Goal: Task Accomplishment & Management: Complete application form

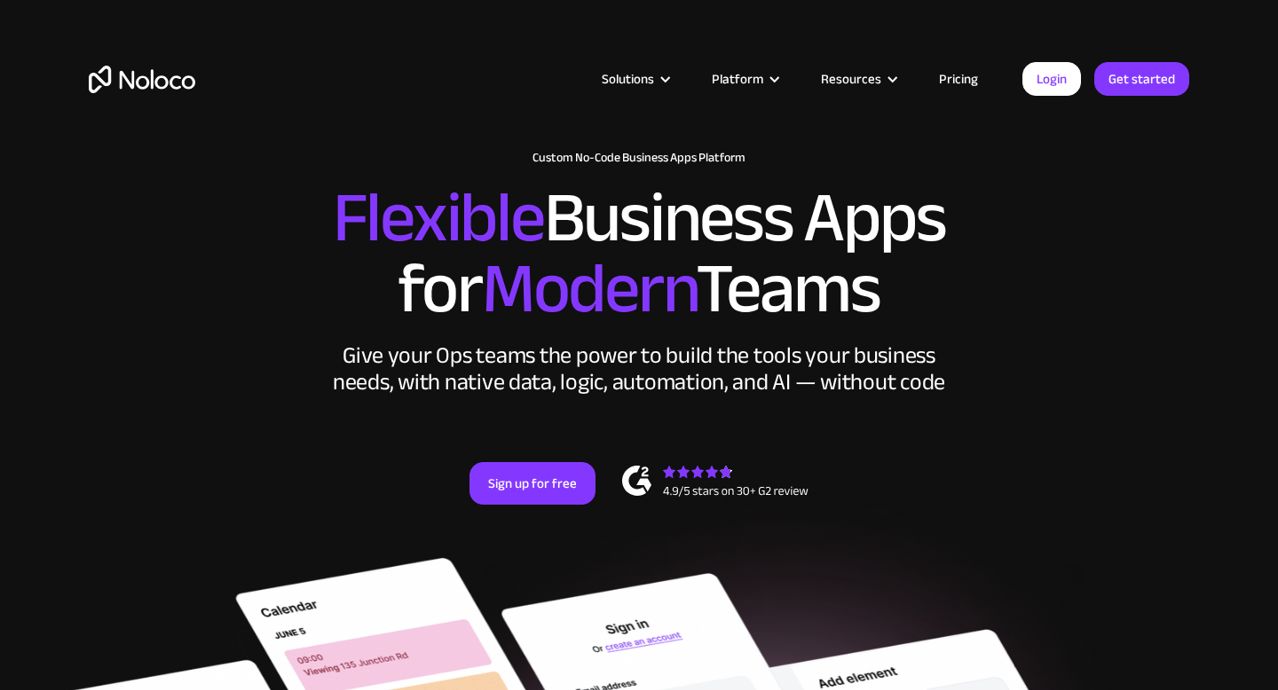
click at [949, 82] on link "Pricing" at bounding box center [957, 78] width 83 height 23
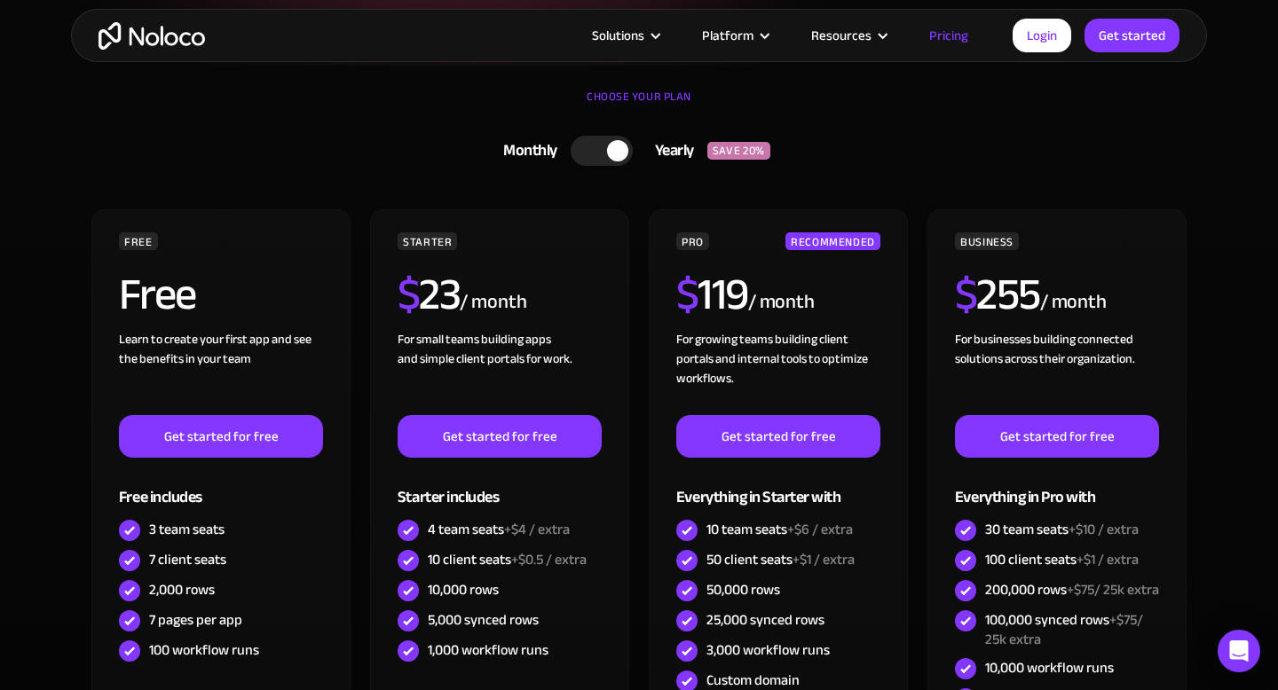
scroll to position [366, 0]
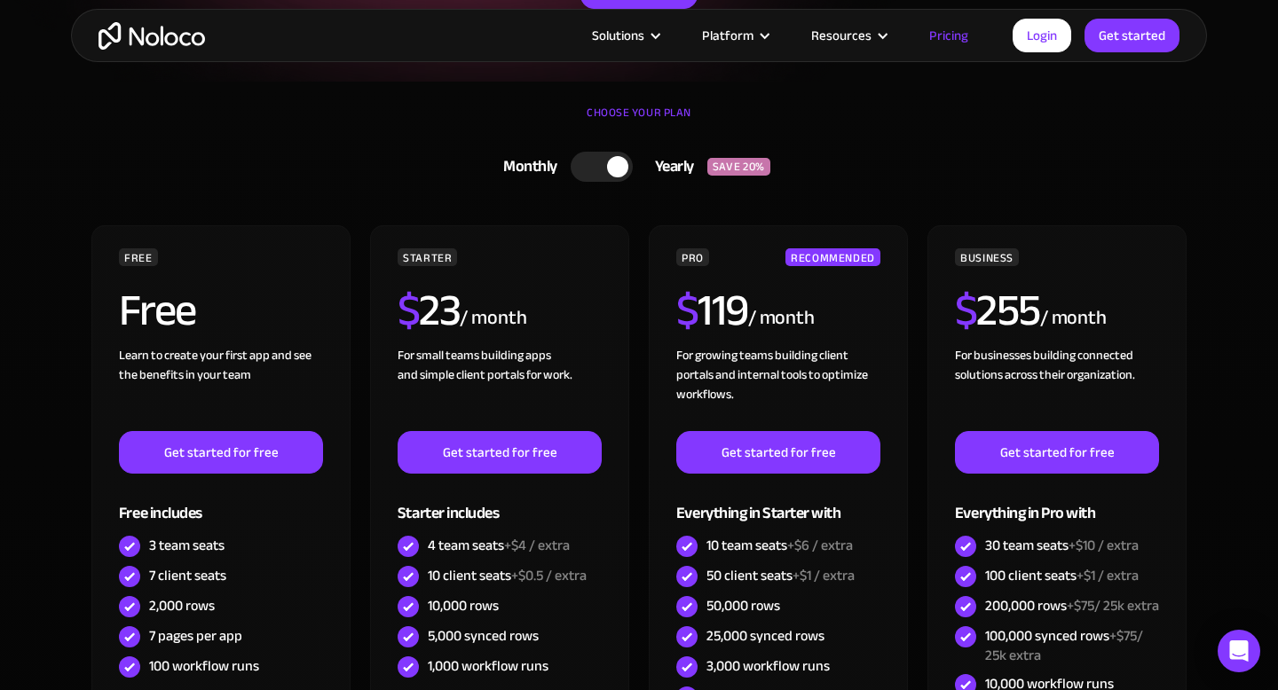
click at [592, 172] on div at bounding box center [601, 167] width 62 height 30
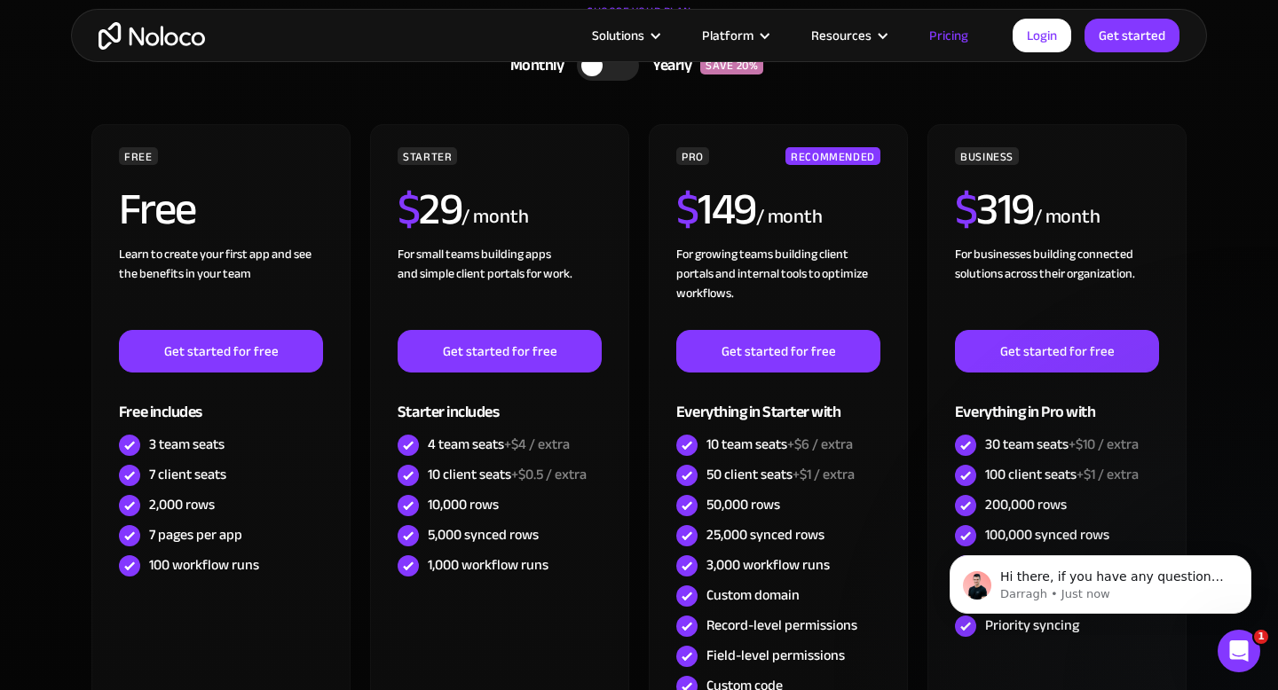
scroll to position [523, 0]
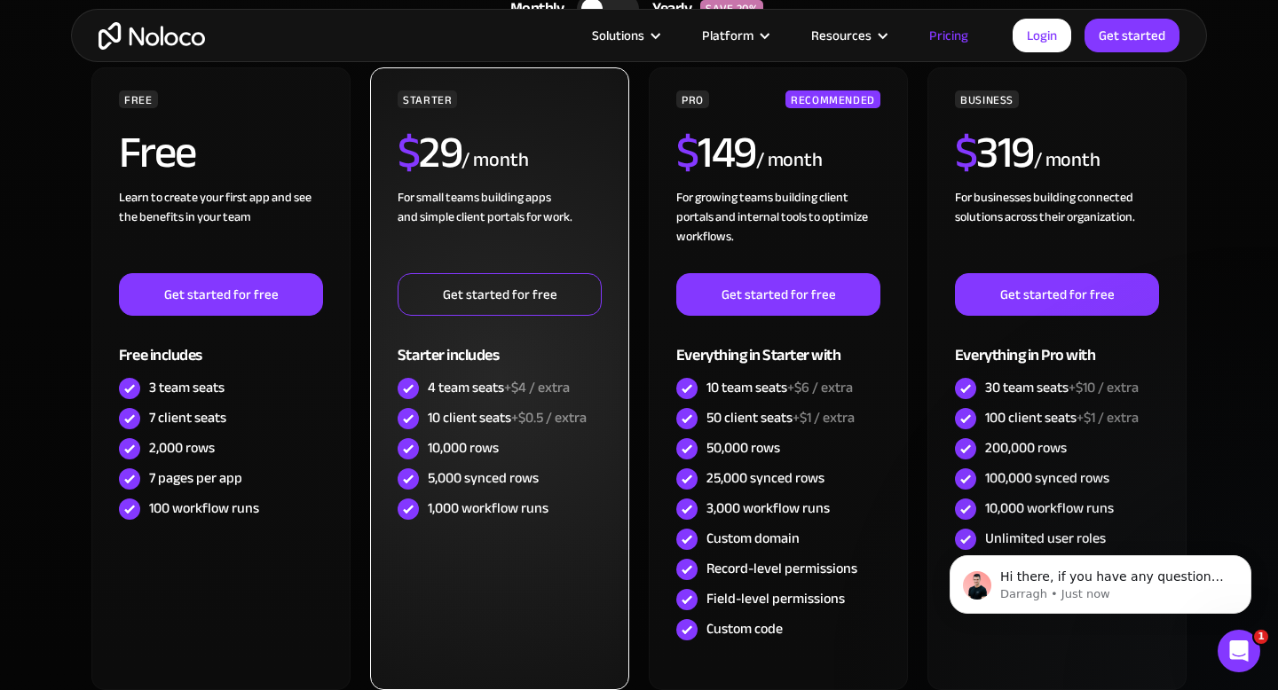
click at [513, 303] on link "Get started for free" at bounding box center [499, 294] width 204 height 43
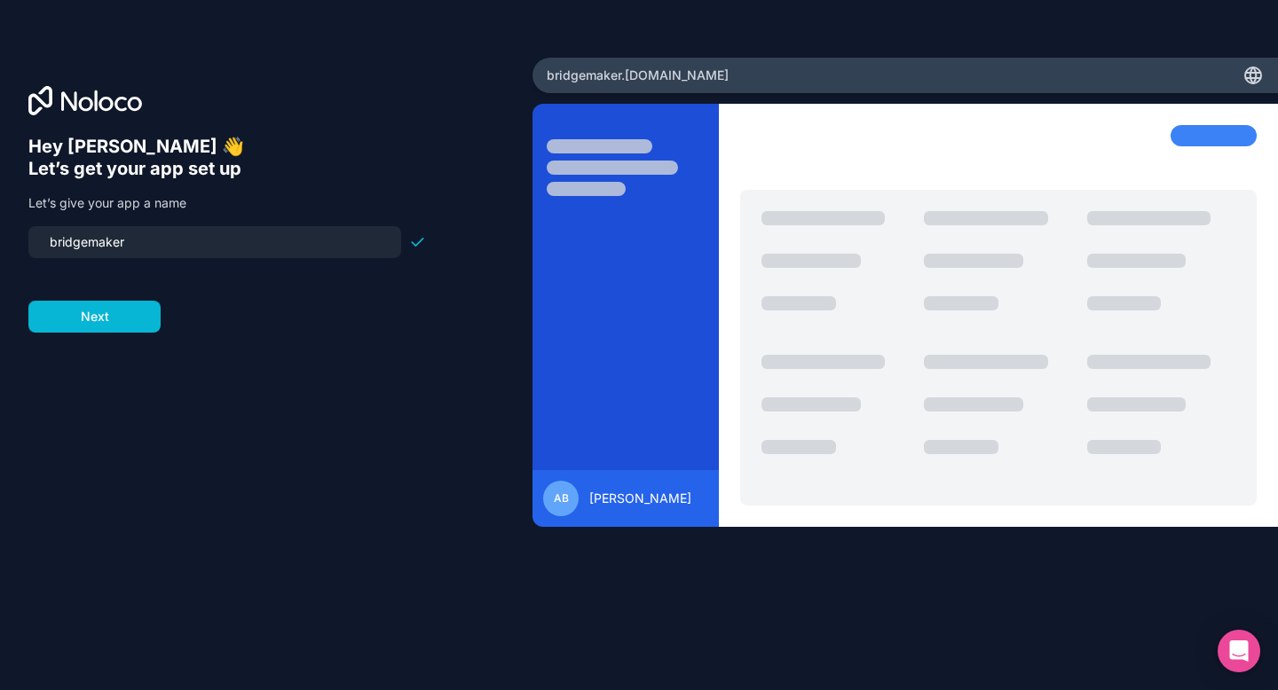
click at [58, 239] on input "bridgemaker" at bounding box center [214, 242] width 351 height 25
type input "bridgemaker"
click at [64, 315] on button "Next" at bounding box center [94, 317] width 132 height 32
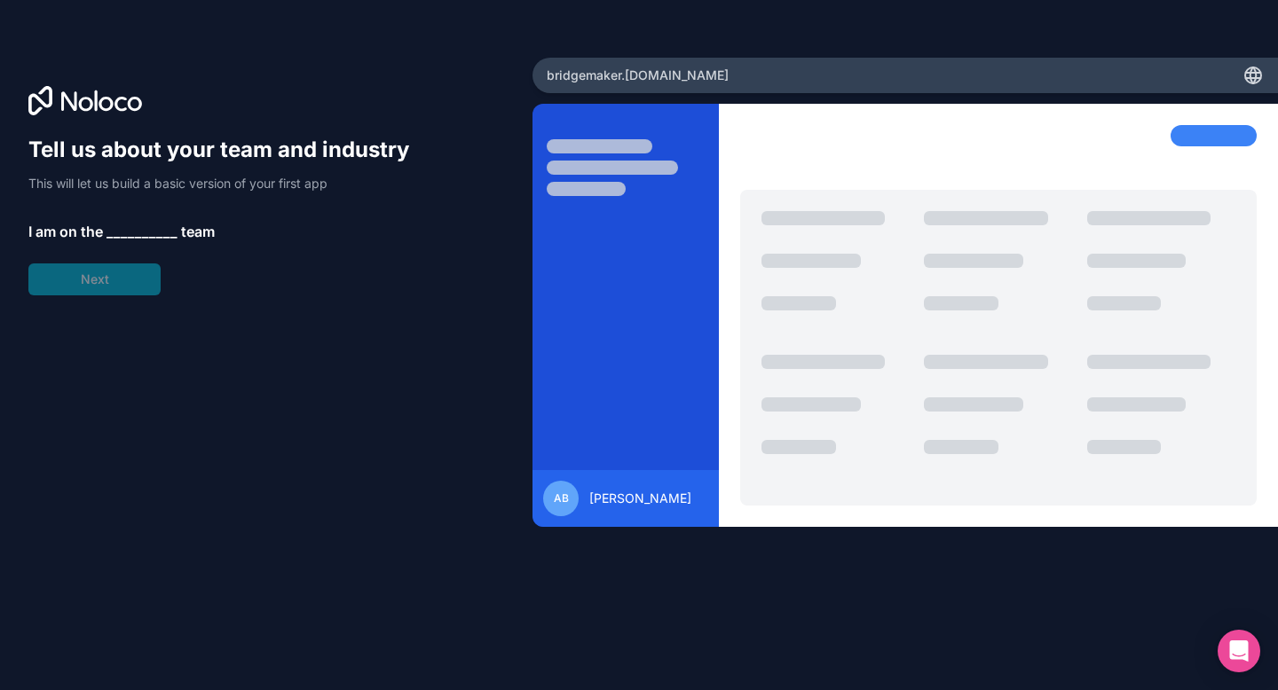
click at [127, 229] on span "__________" at bounding box center [141, 231] width 71 height 21
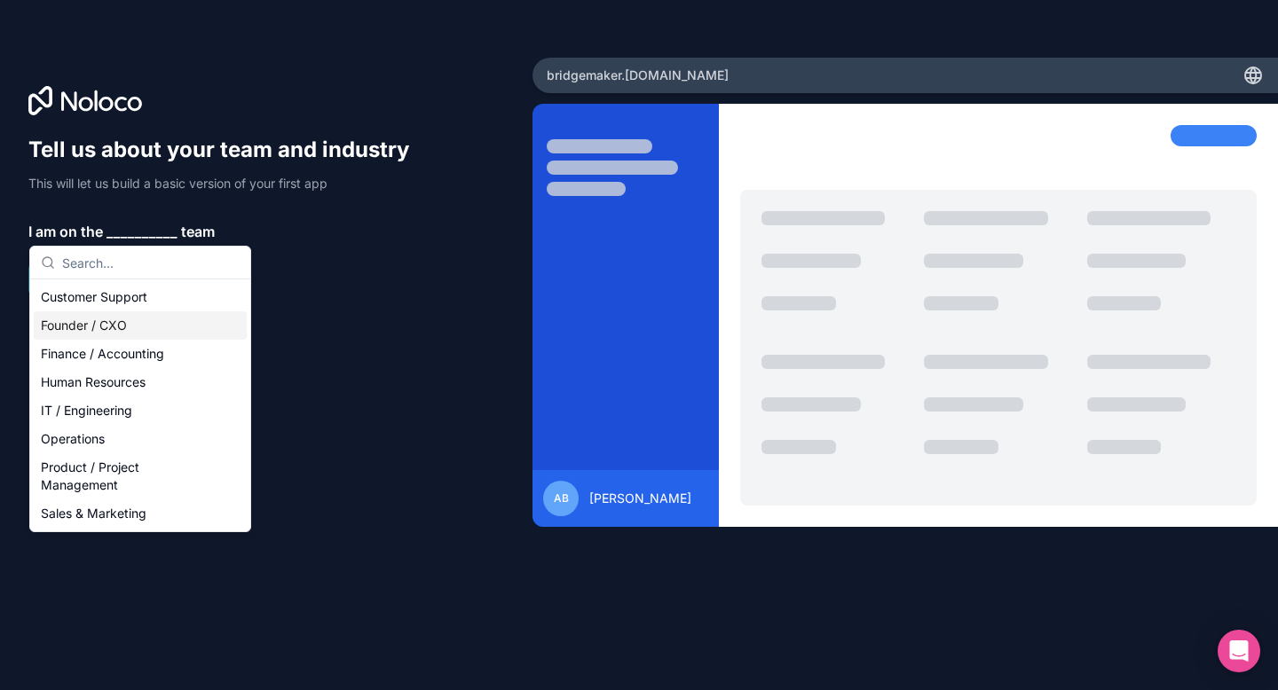
click at [103, 321] on div "Founder / CXO" at bounding box center [140, 325] width 213 height 28
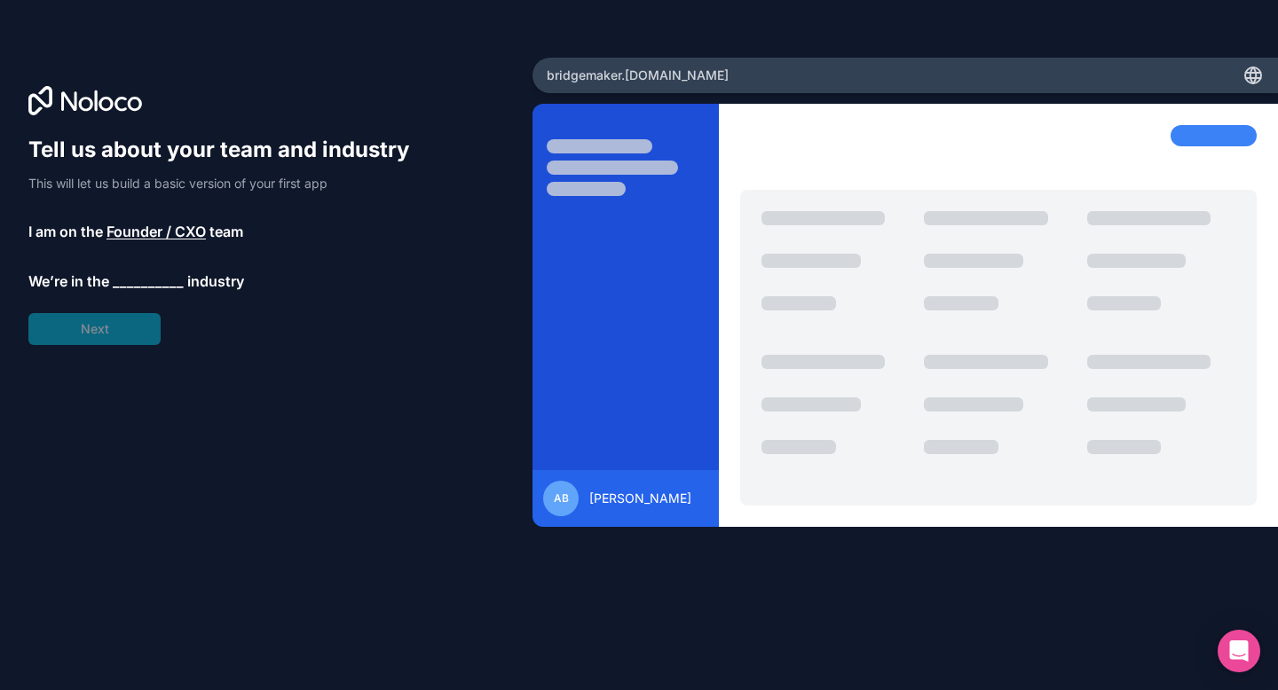
click at [145, 281] on span "__________" at bounding box center [148, 281] width 71 height 21
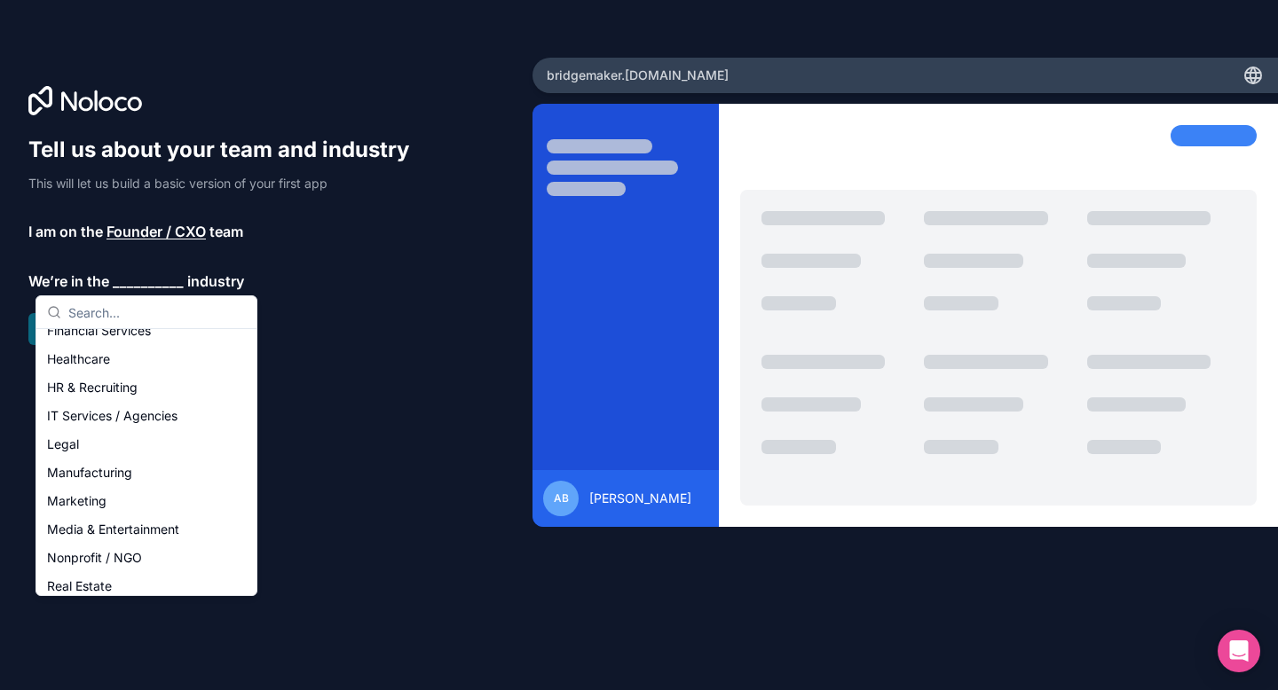
scroll to position [133, 0]
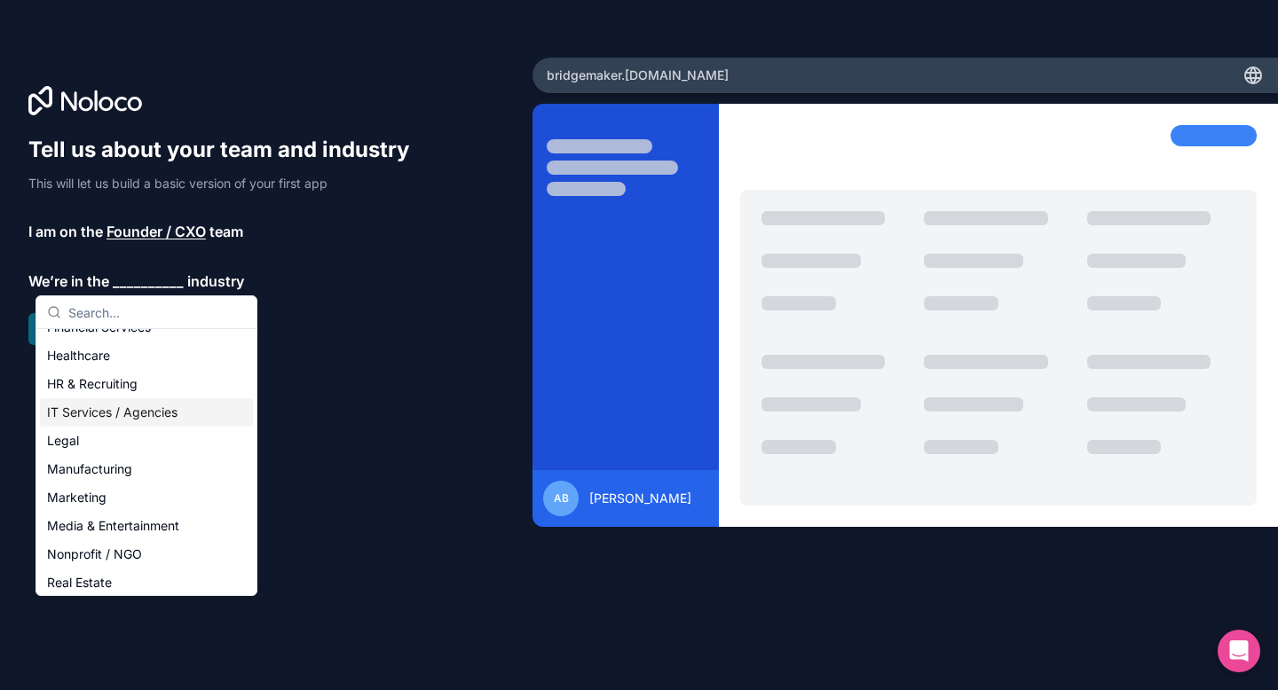
click at [93, 415] on div "IT Services / Agencies" at bounding box center [146, 412] width 213 height 28
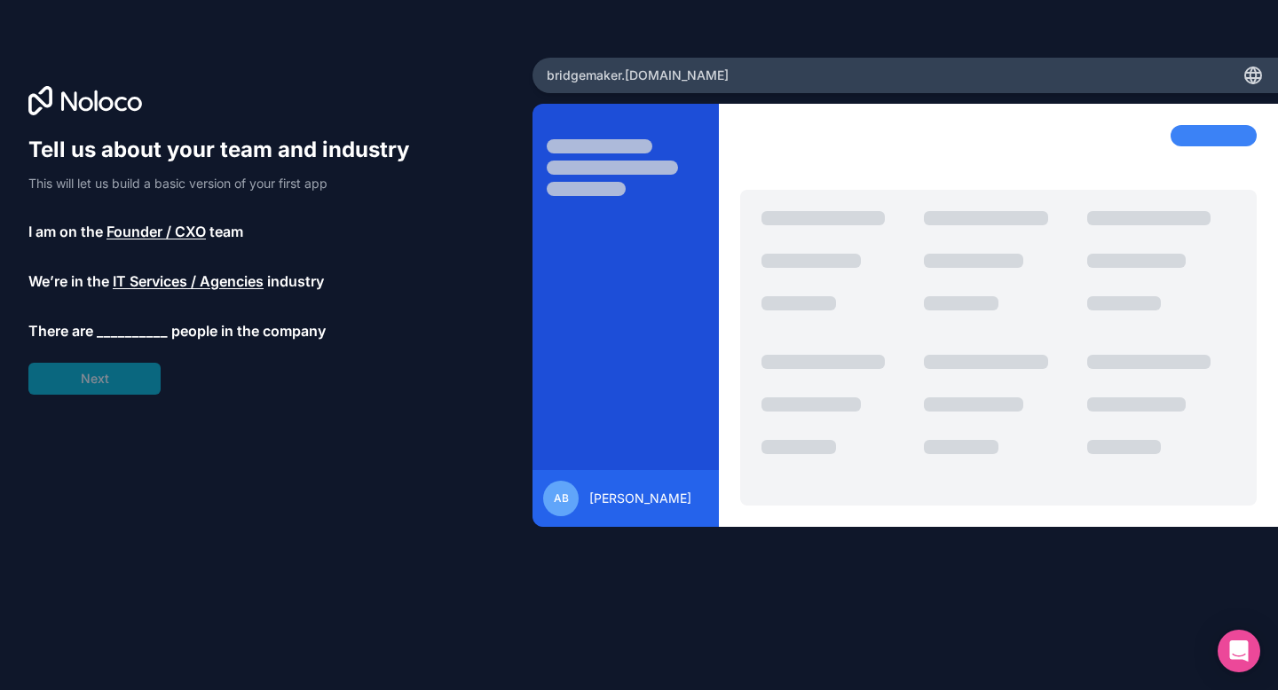
click at [128, 320] on span "__________" at bounding box center [132, 330] width 71 height 21
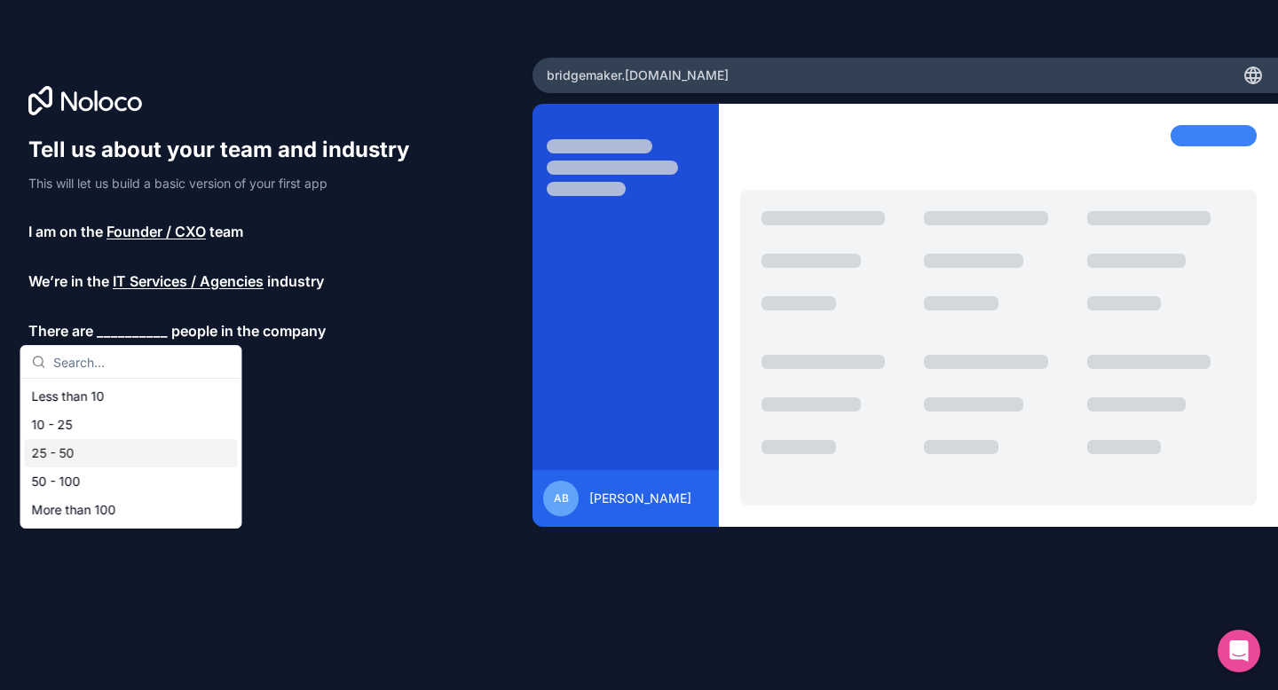
click at [63, 453] on div "25 - 50" at bounding box center [131, 453] width 213 height 28
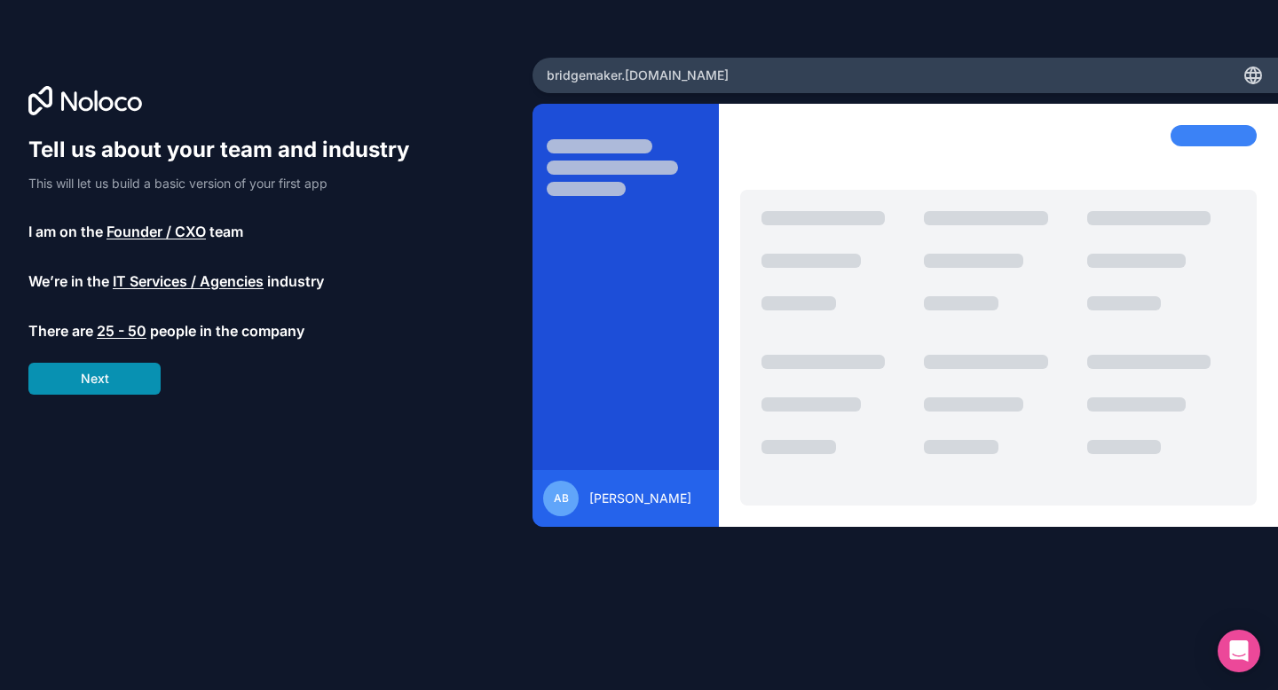
click at [102, 376] on button "Next" at bounding box center [94, 379] width 132 height 32
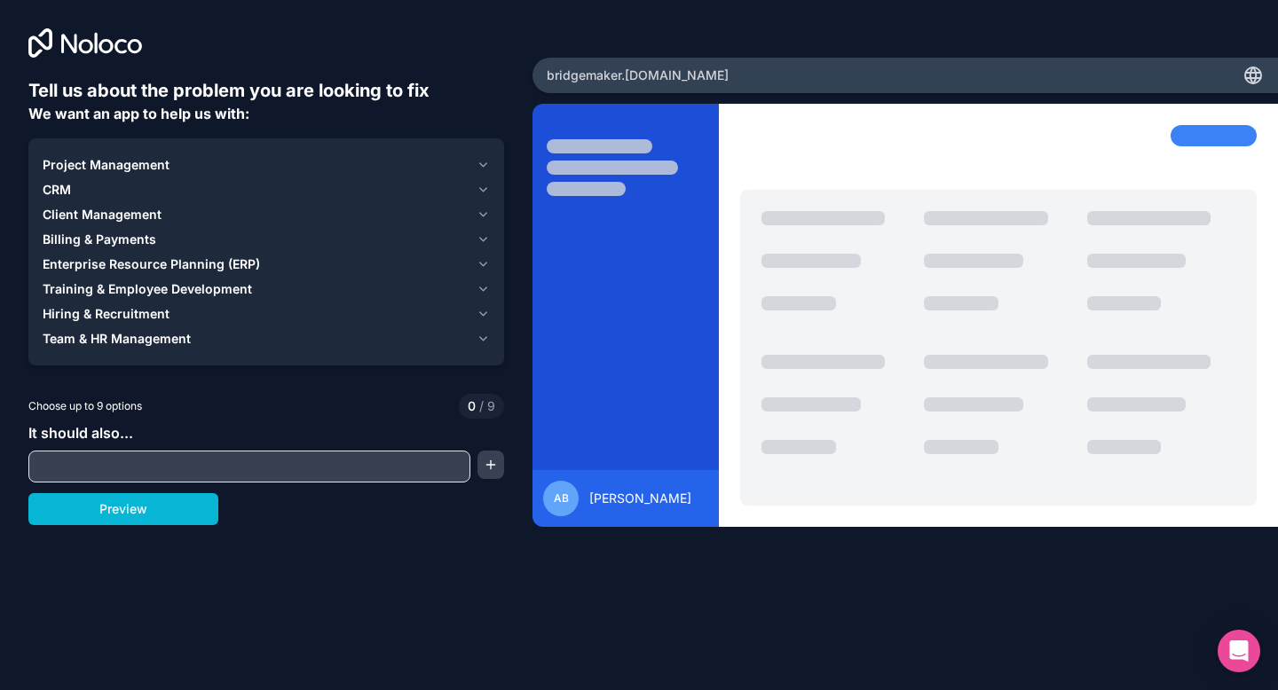
click at [204, 163] on div "Project Management" at bounding box center [256, 165] width 427 height 18
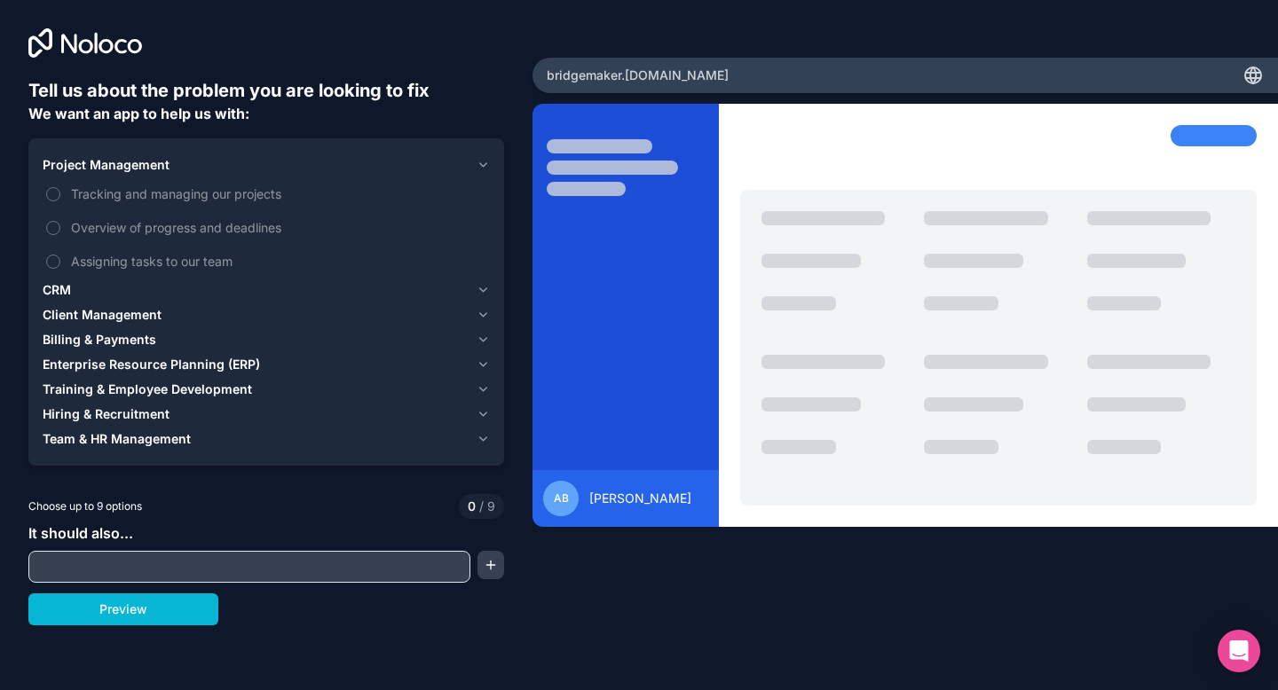
click at [204, 163] on div "Project Management" at bounding box center [256, 165] width 427 height 18
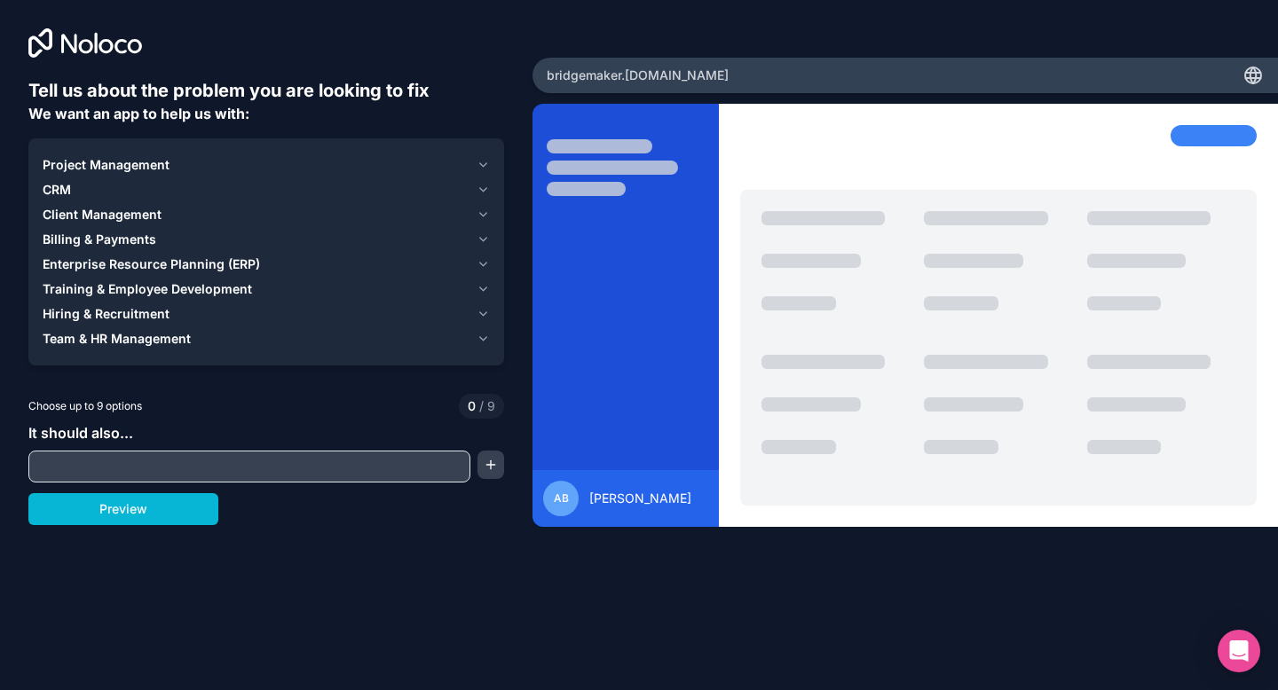
click at [136, 268] on span "Enterprise Resource Planning (ERP)" at bounding box center [151, 265] width 217 height 18
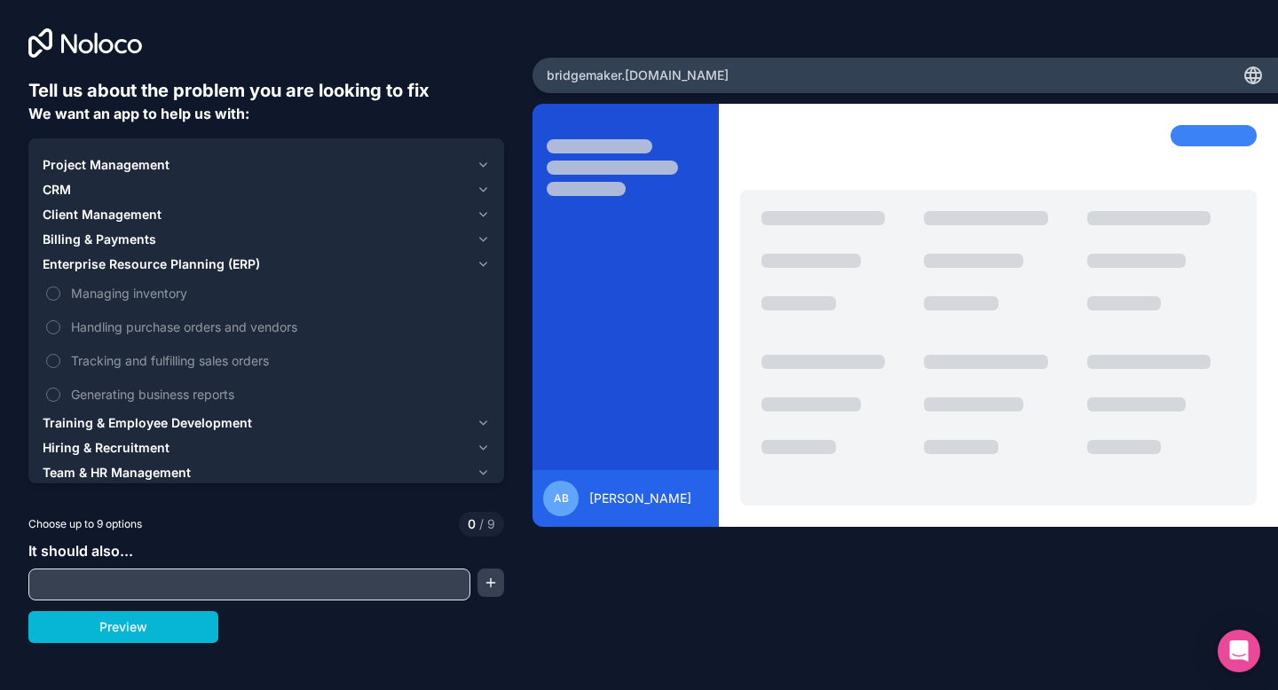
click at [109, 266] on span "Enterprise Resource Planning (ERP)" at bounding box center [151, 265] width 217 height 18
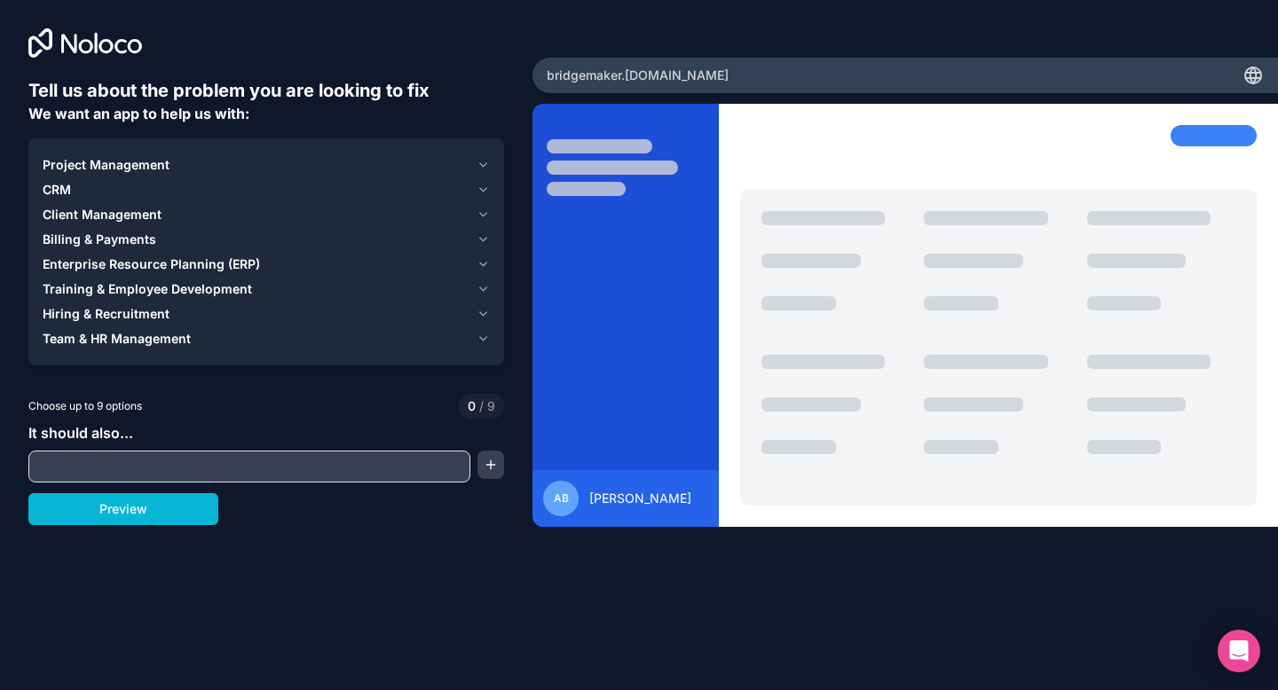
click at [103, 292] on span "Training & Employee Development" at bounding box center [147, 289] width 209 height 18
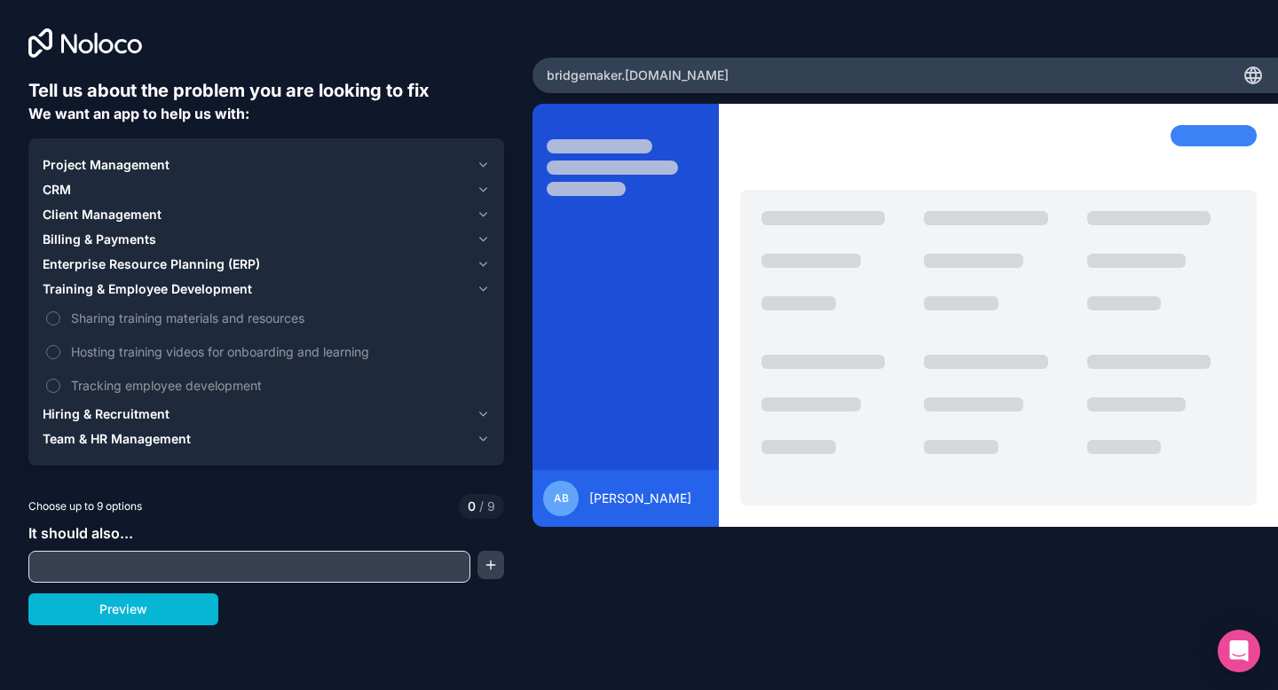
click at [103, 292] on span "Training & Employee Development" at bounding box center [147, 289] width 209 height 18
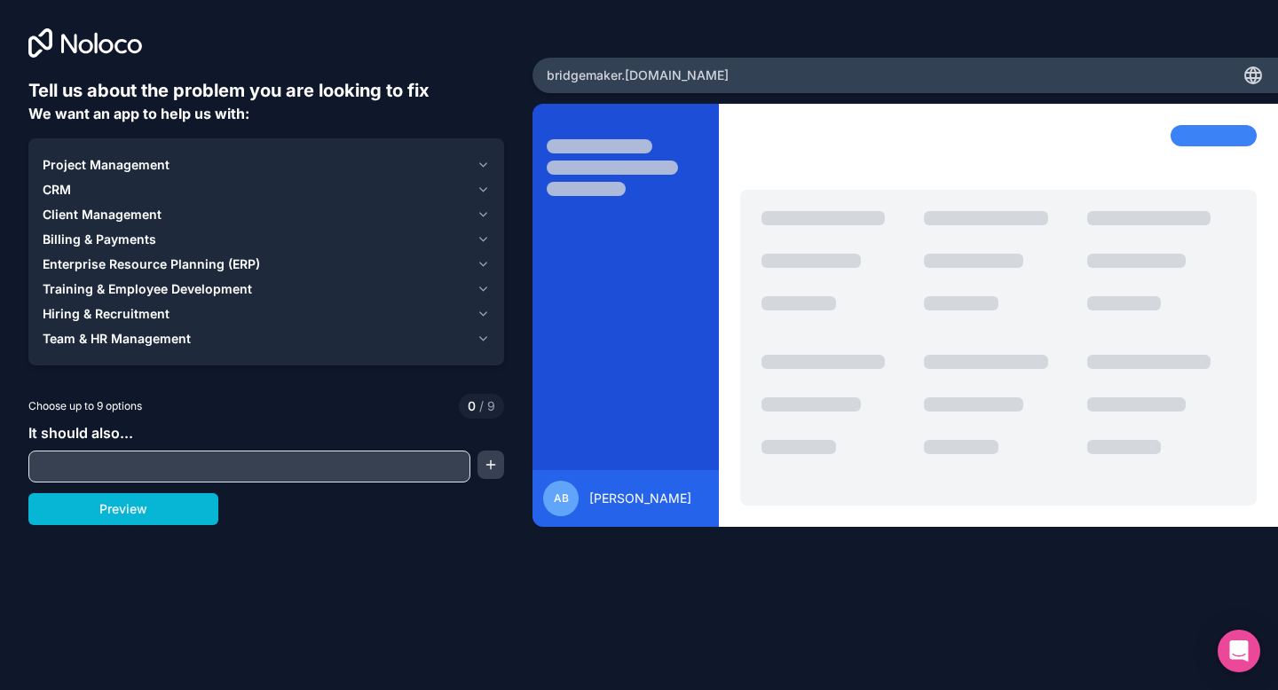
click at [100, 312] on span "Hiring & Recruitment" at bounding box center [106, 314] width 127 height 18
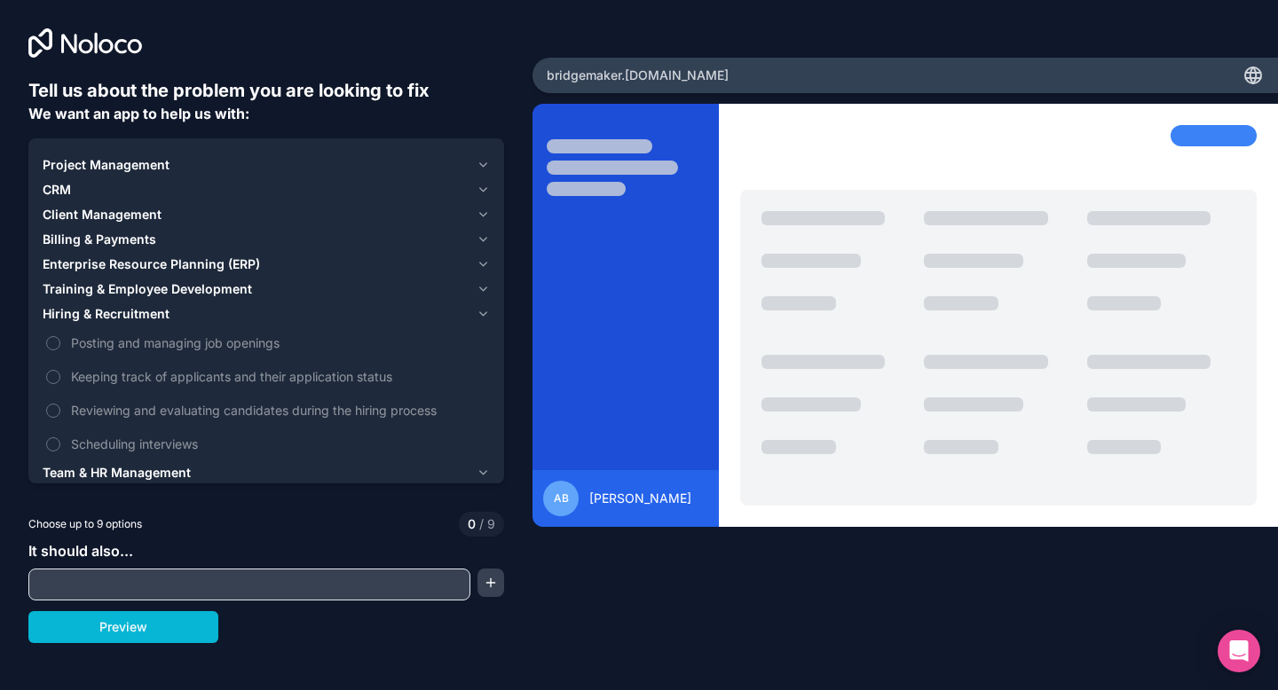
click at [100, 312] on span "Hiring & Recruitment" at bounding box center [106, 314] width 127 height 18
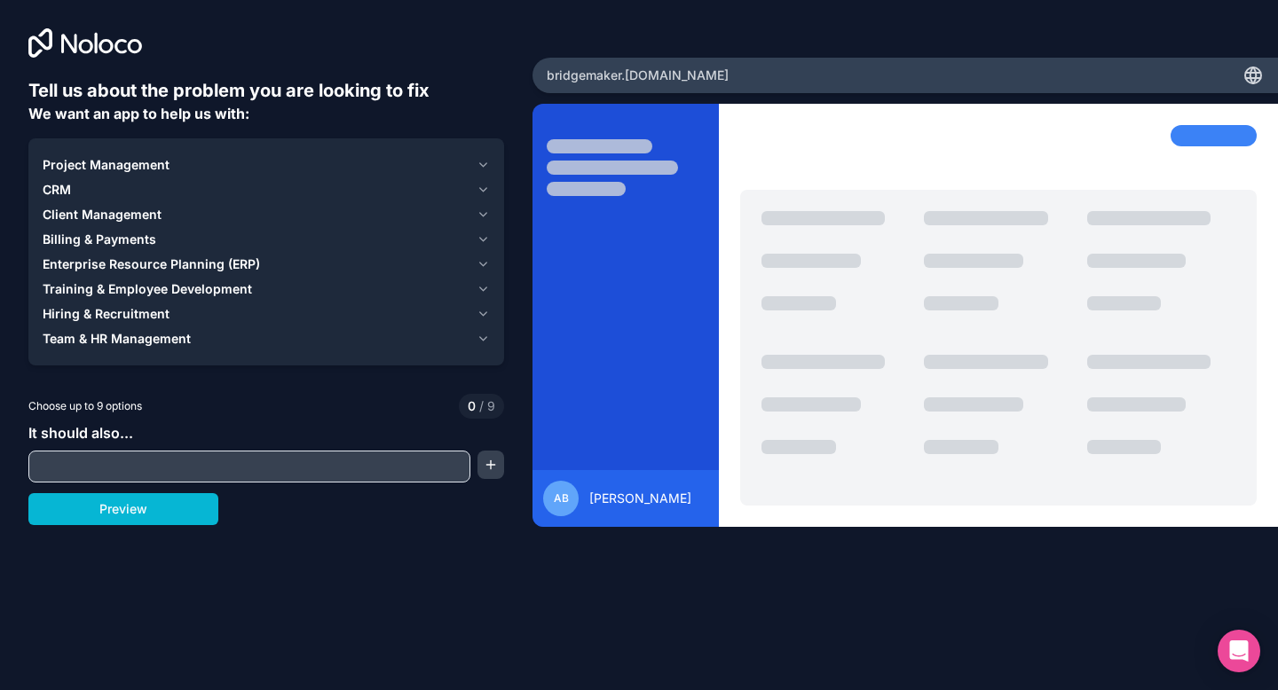
click at [98, 344] on span "Team & HR Management" at bounding box center [117, 339] width 148 height 18
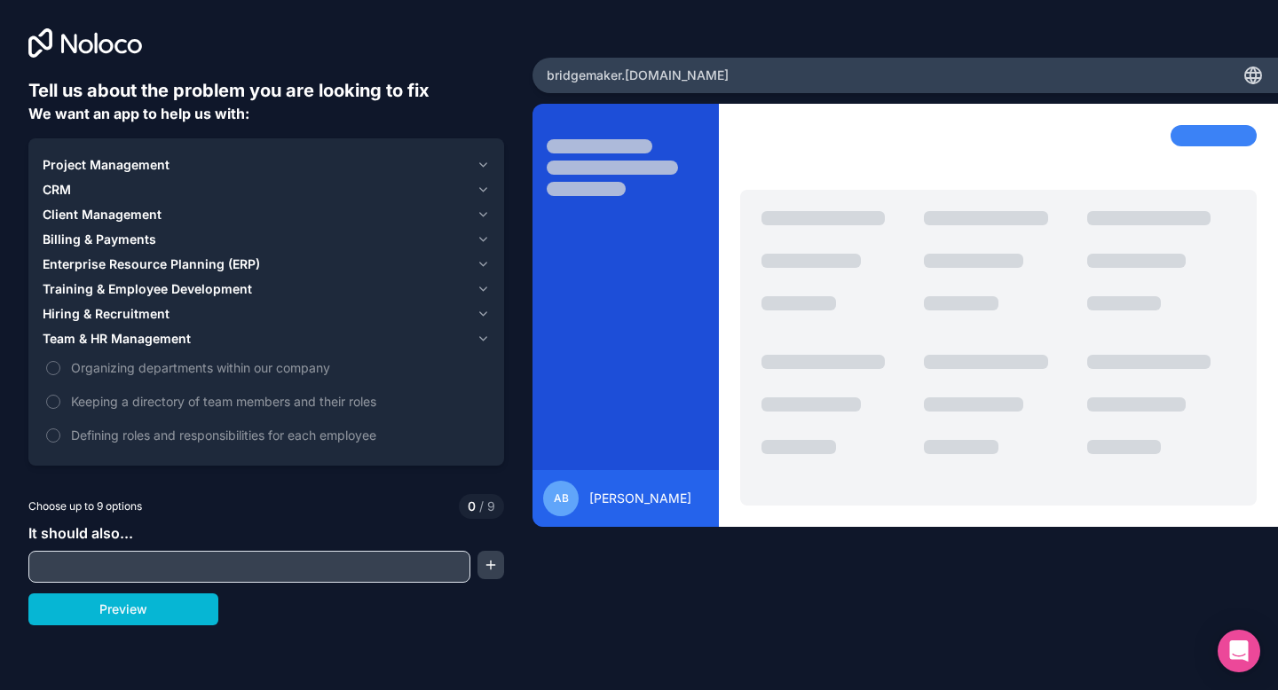
click at [130, 323] on button "Hiring & Recruitment" at bounding box center [266, 314] width 447 height 25
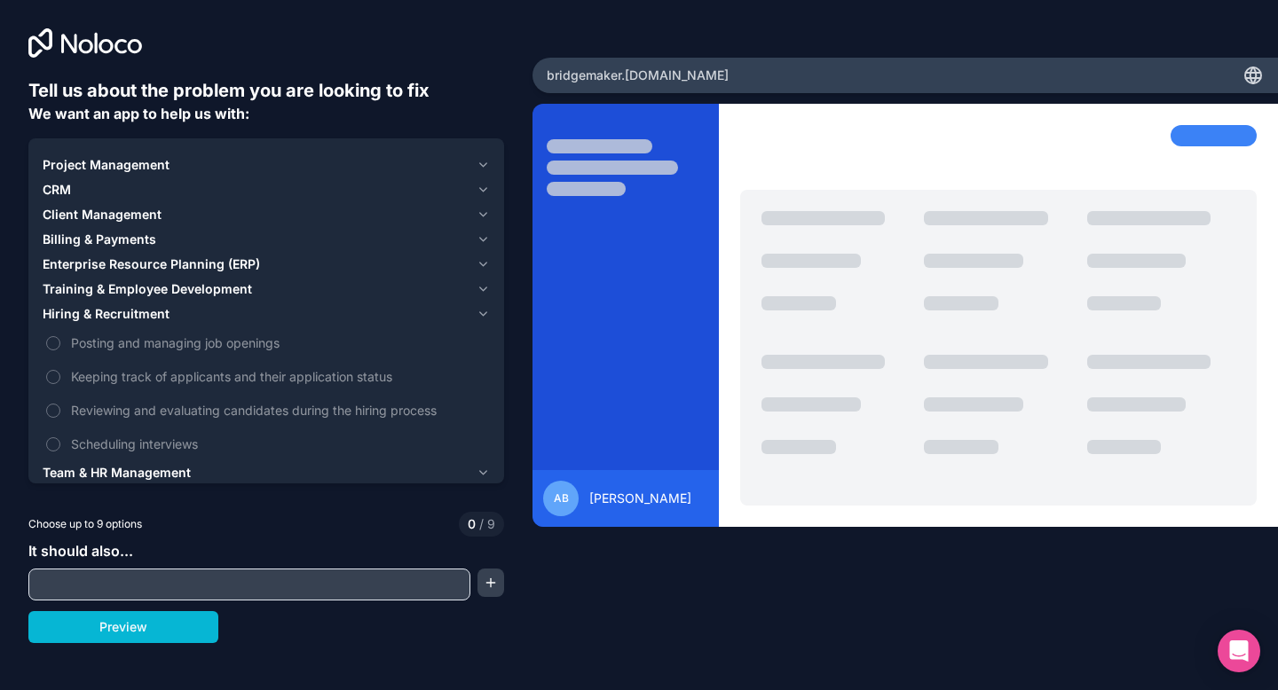
click at [130, 314] on span "Hiring & Recruitment" at bounding box center [106, 314] width 127 height 18
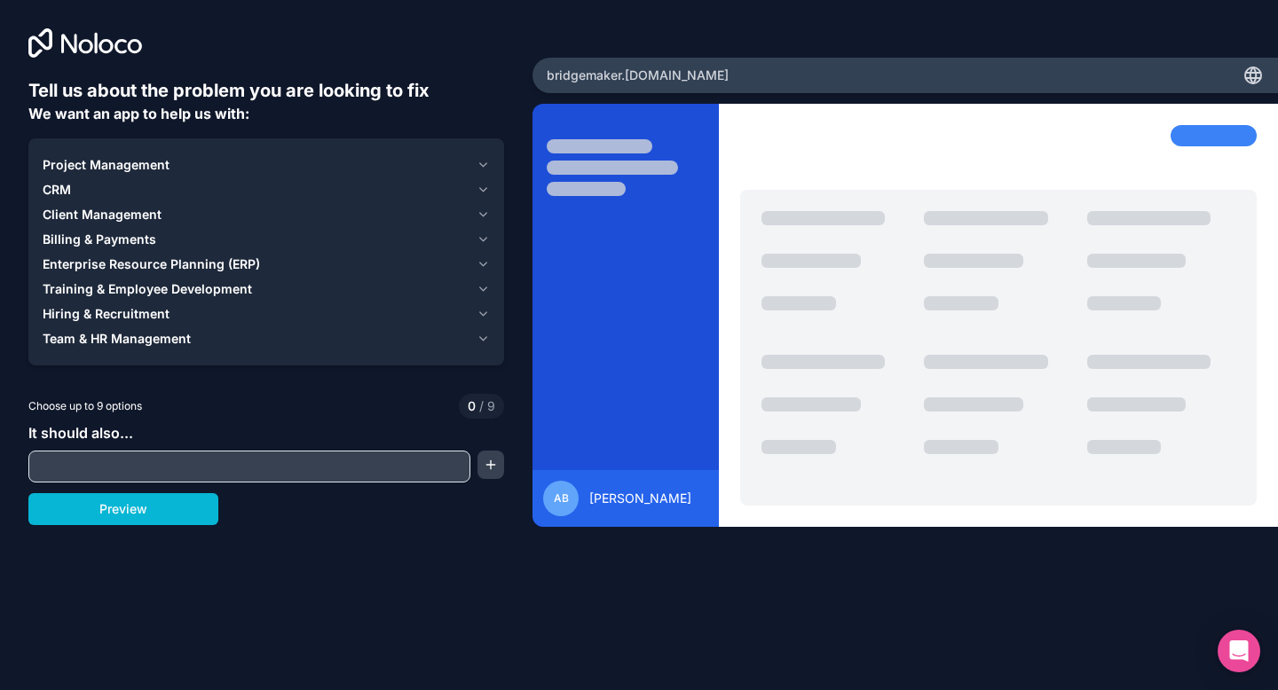
click at [130, 170] on span "Project Management" at bounding box center [106, 165] width 127 height 18
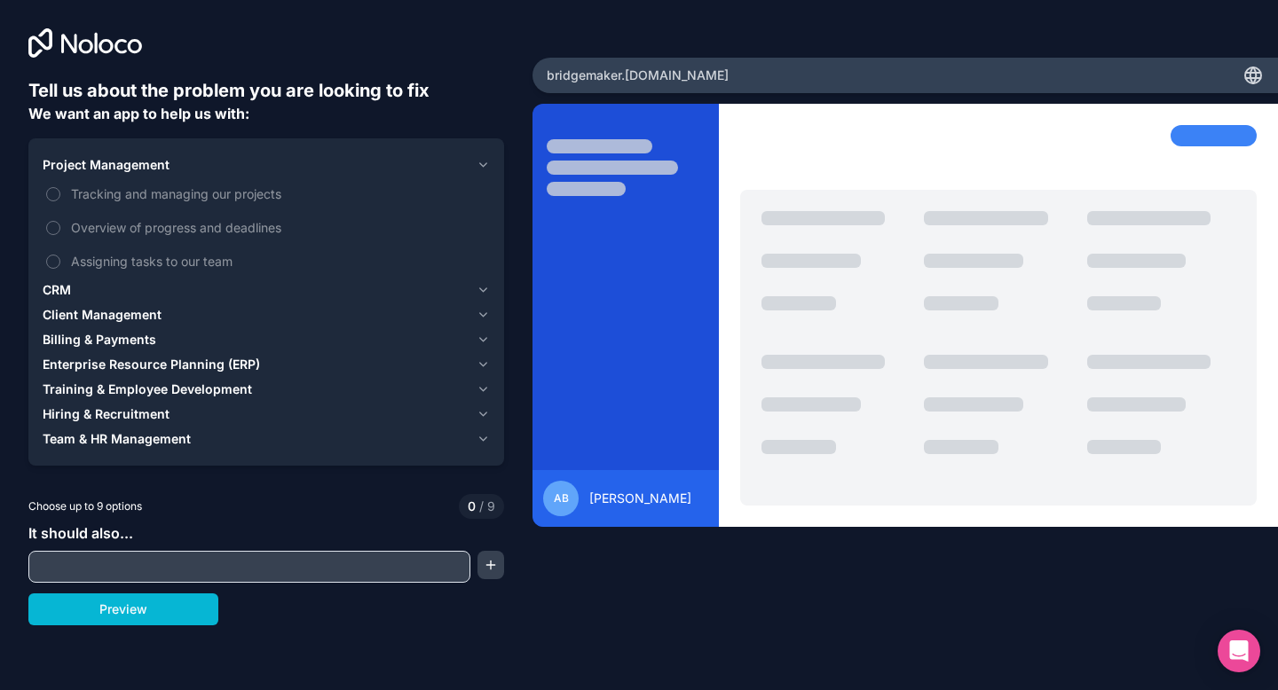
click at [94, 289] on div "CRM" at bounding box center [256, 290] width 427 height 18
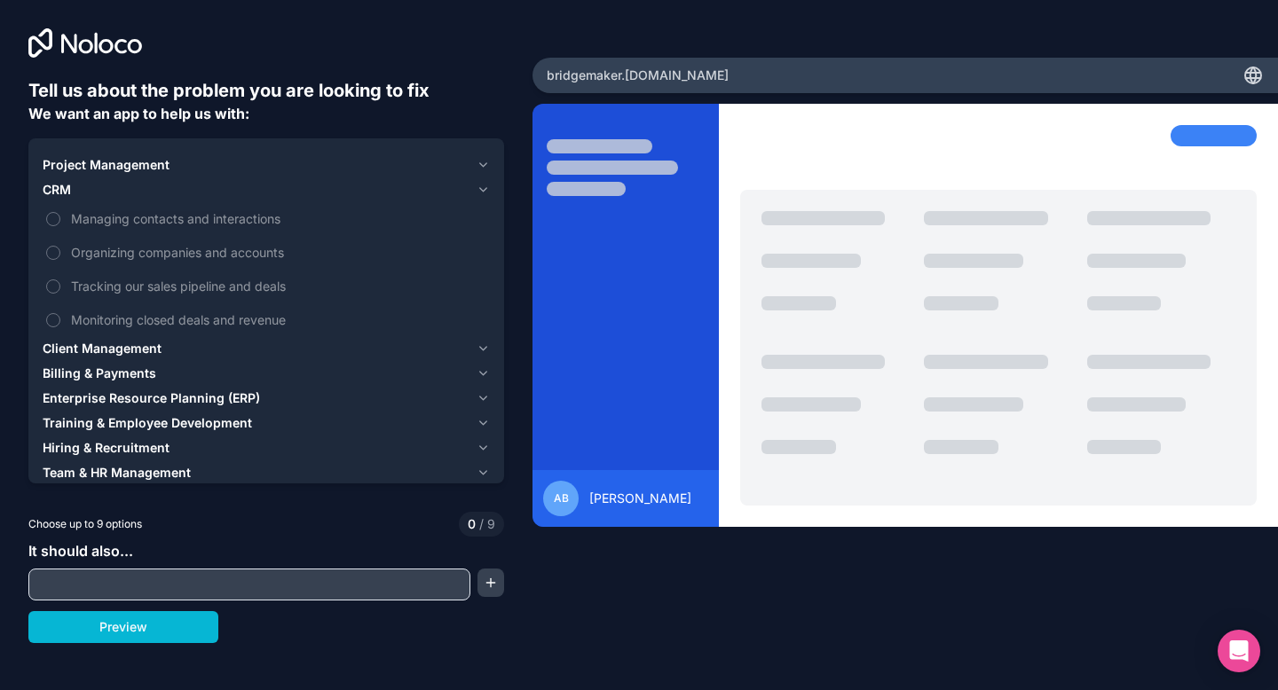
click at [138, 170] on span "Project Management" at bounding box center [106, 165] width 127 height 18
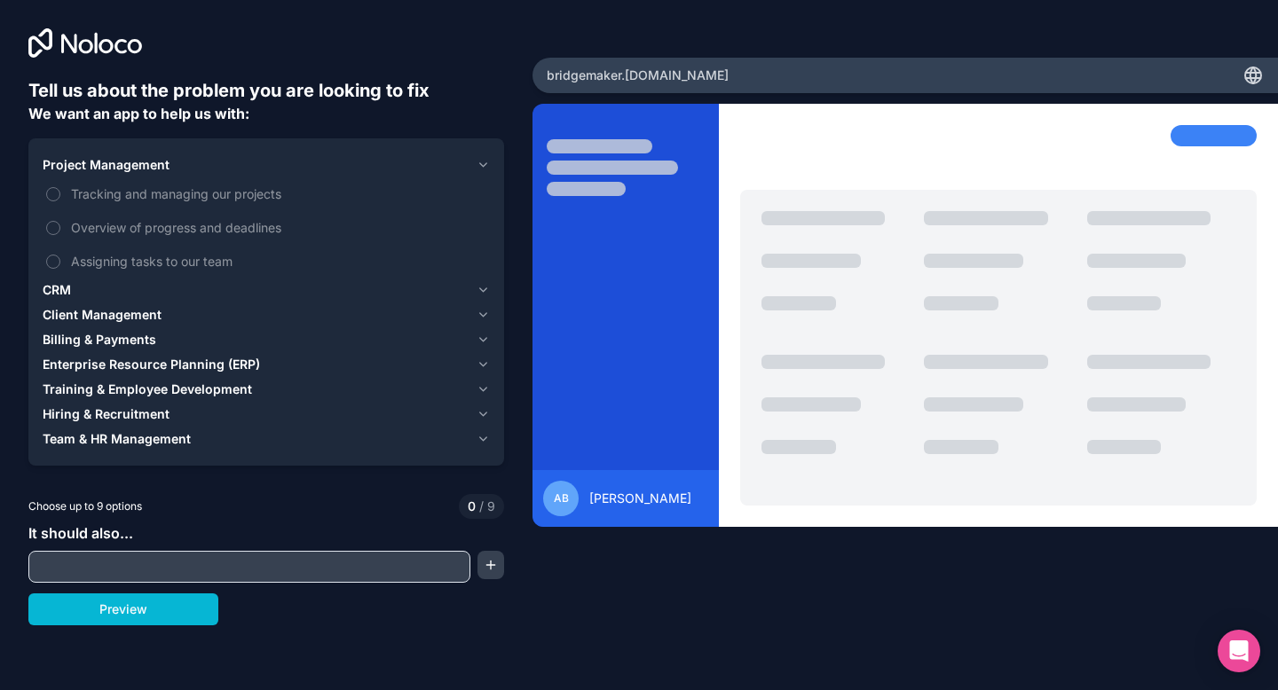
click at [138, 170] on span "Project Management" at bounding box center [106, 165] width 127 height 18
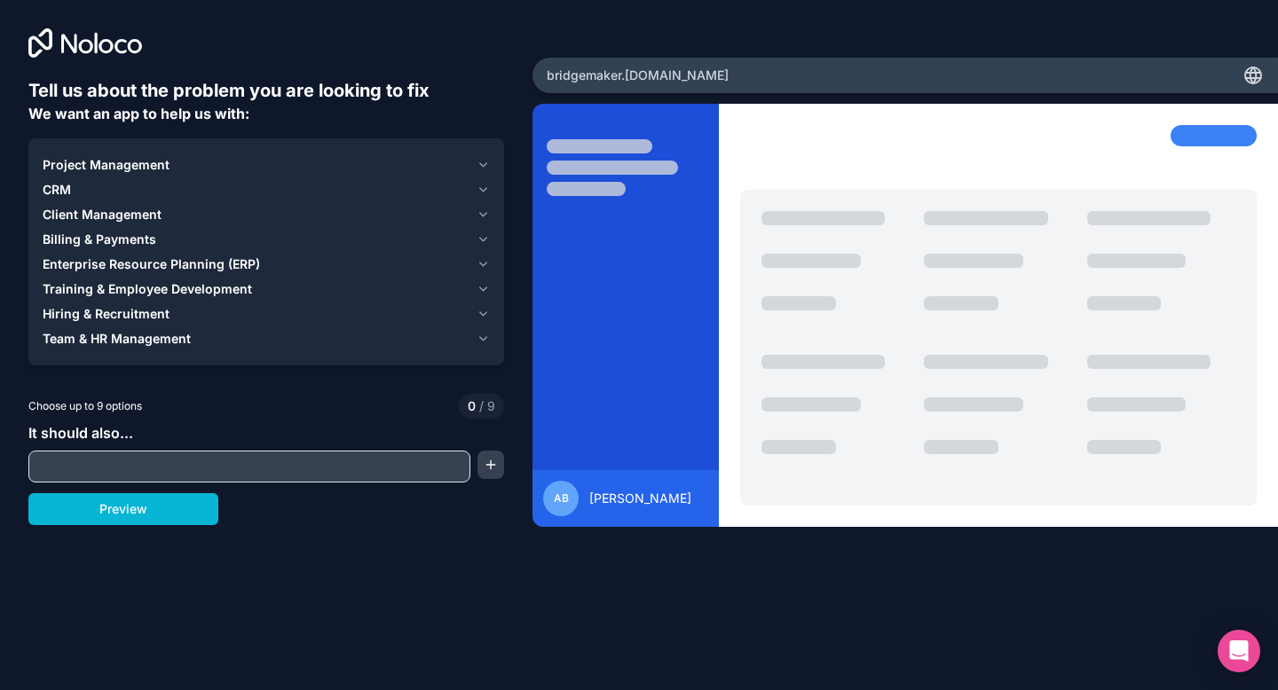
click at [121, 242] on span "Billing & Payments" at bounding box center [100, 240] width 114 height 18
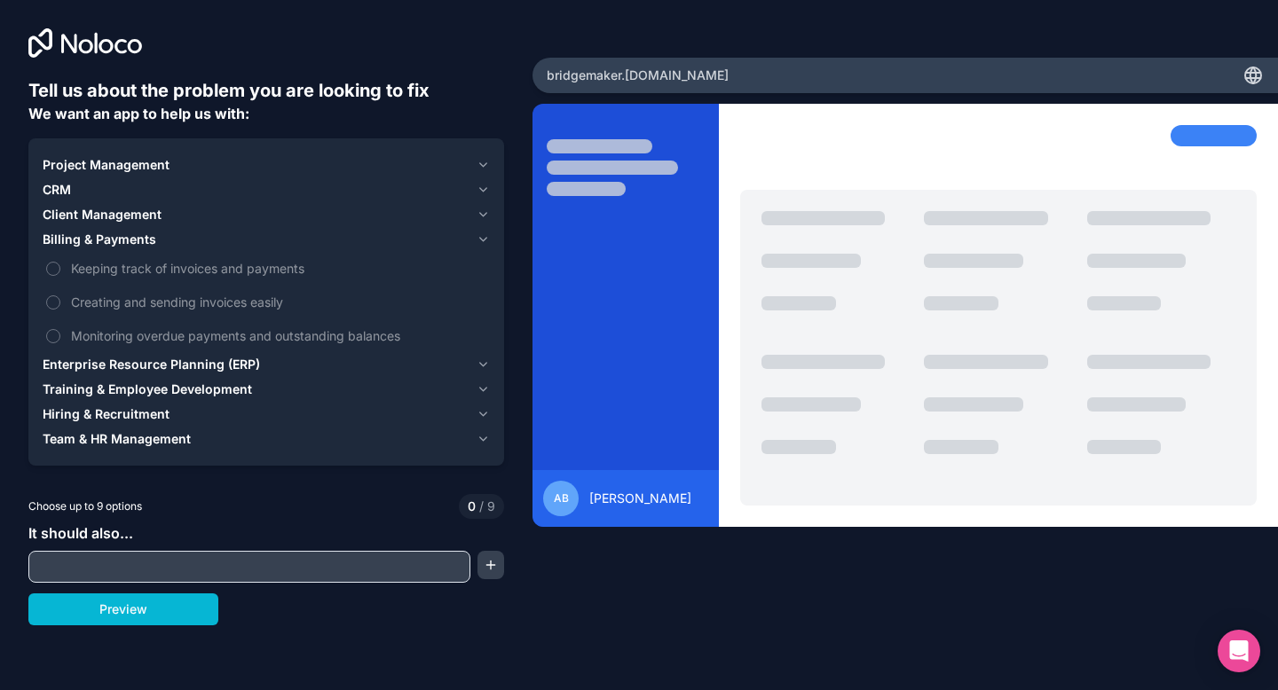
click at [126, 240] on span "Billing & Payments" at bounding box center [100, 240] width 114 height 18
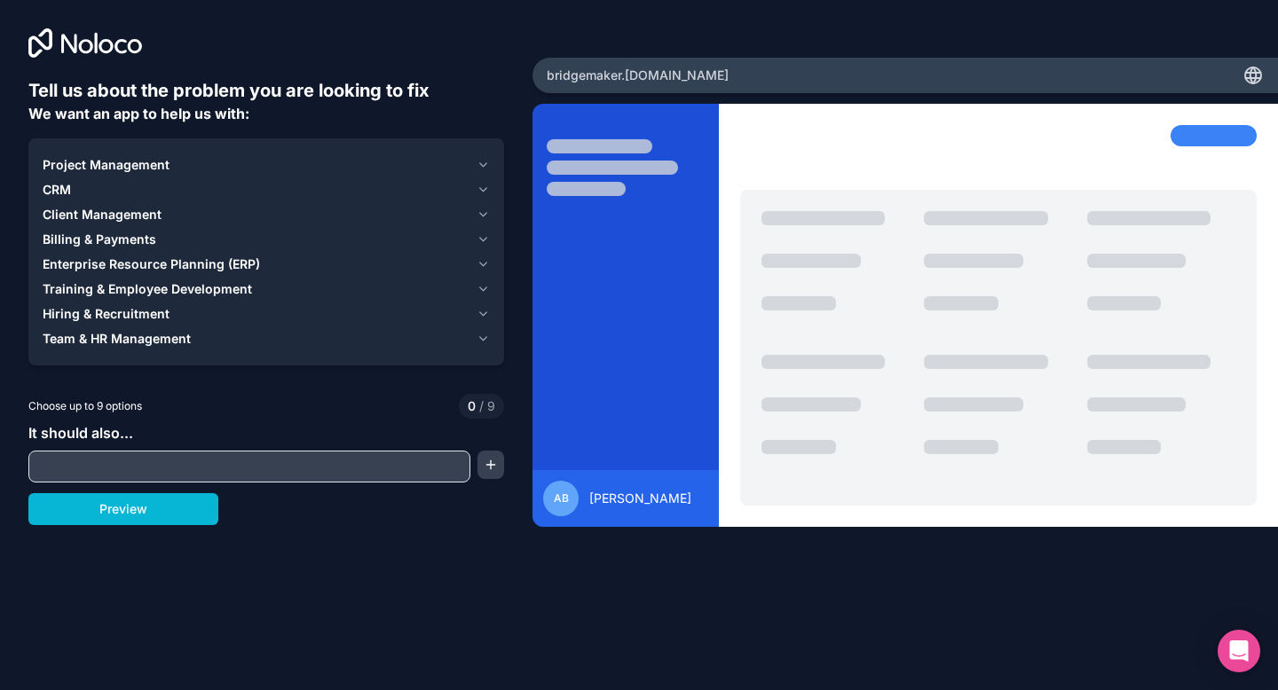
click at [122, 265] on span "Enterprise Resource Planning (ERP)" at bounding box center [151, 265] width 217 height 18
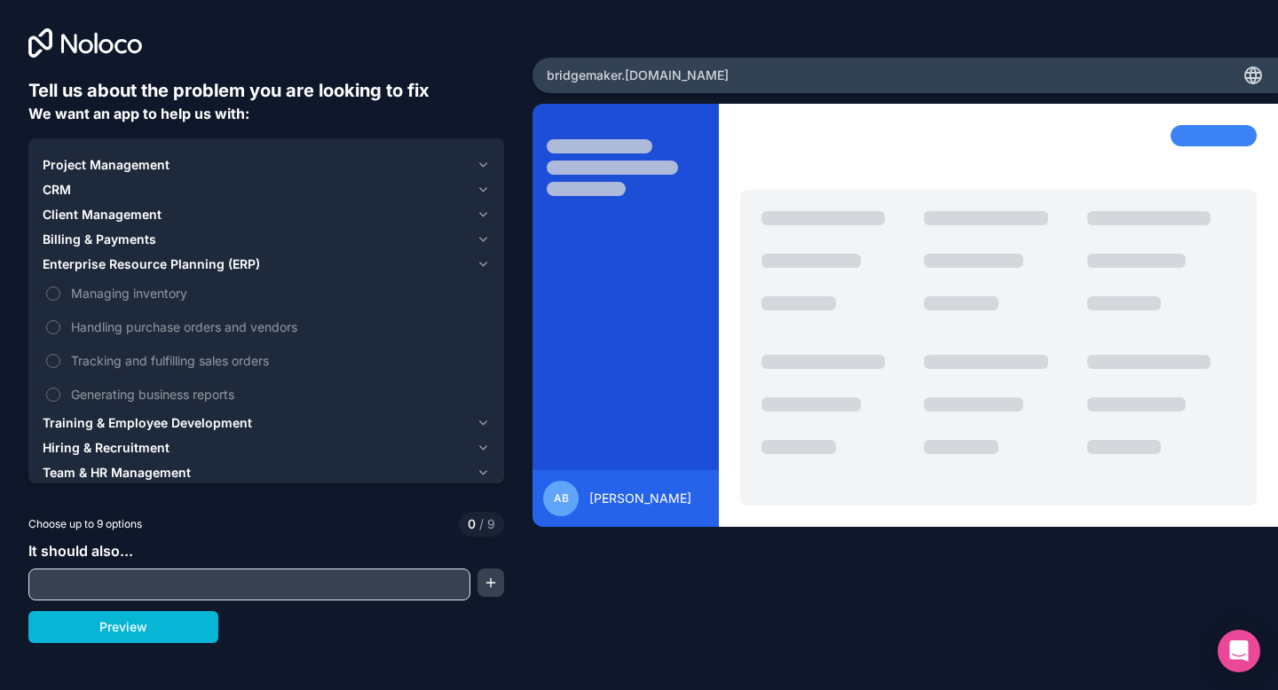
click at [139, 267] on span "Enterprise Resource Planning (ERP)" at bounding box center [151, 265] width 217 height 18
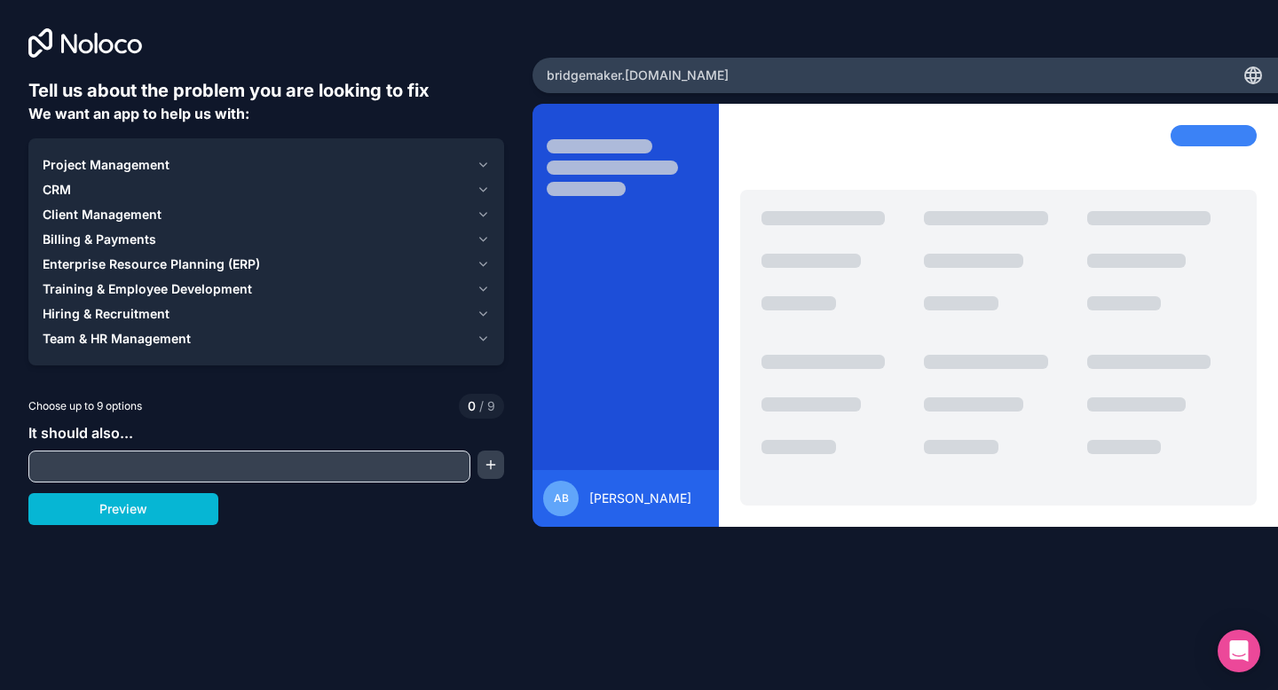
click at [200, 475] on input "text" at bounding box center [249, 466] width 433 height 25
type input "Employee Time Tracking"
click at [494, 467] on button "button" at bounding box center [490, 465] width 27 height 28
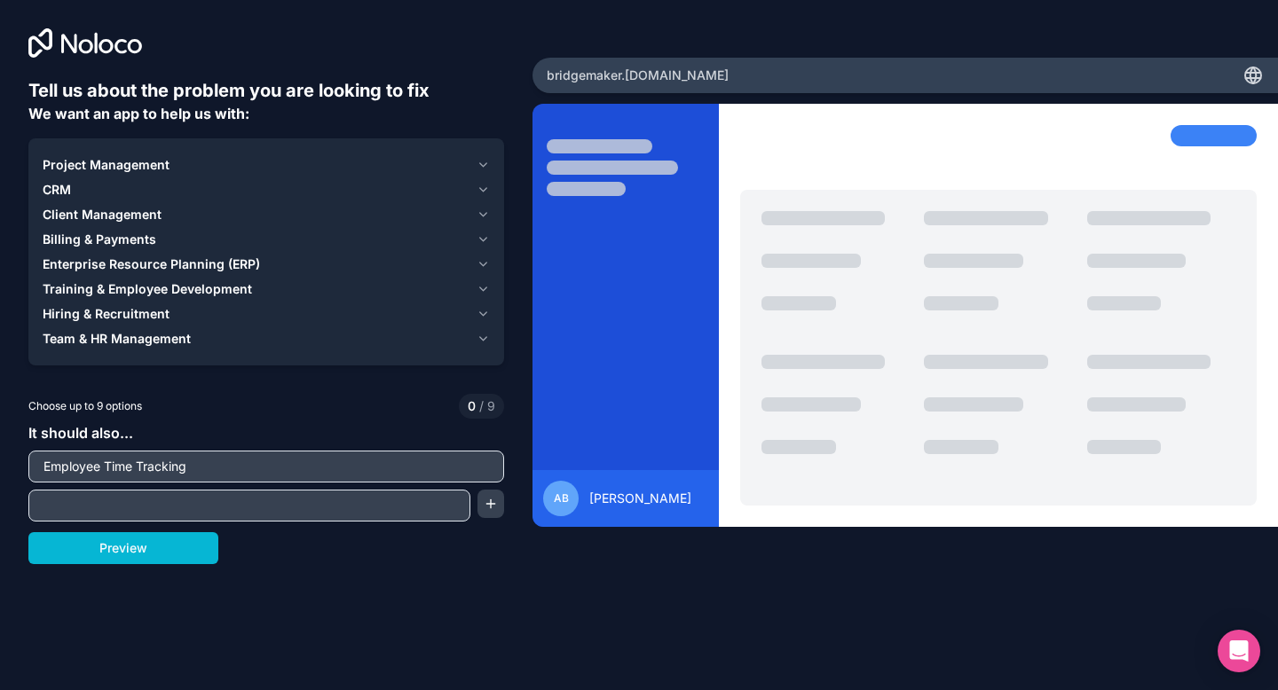
click at [220, 515] on input "text" at bounding box center [249, 505] width 433 height 25
click at [132, 554] on button "Preview" at bounding box center [123, 548] width 190 height 32
click at [138, 311] on span "Hiring & Recruitment" at bounding box center [106, 314] width 127 height 18
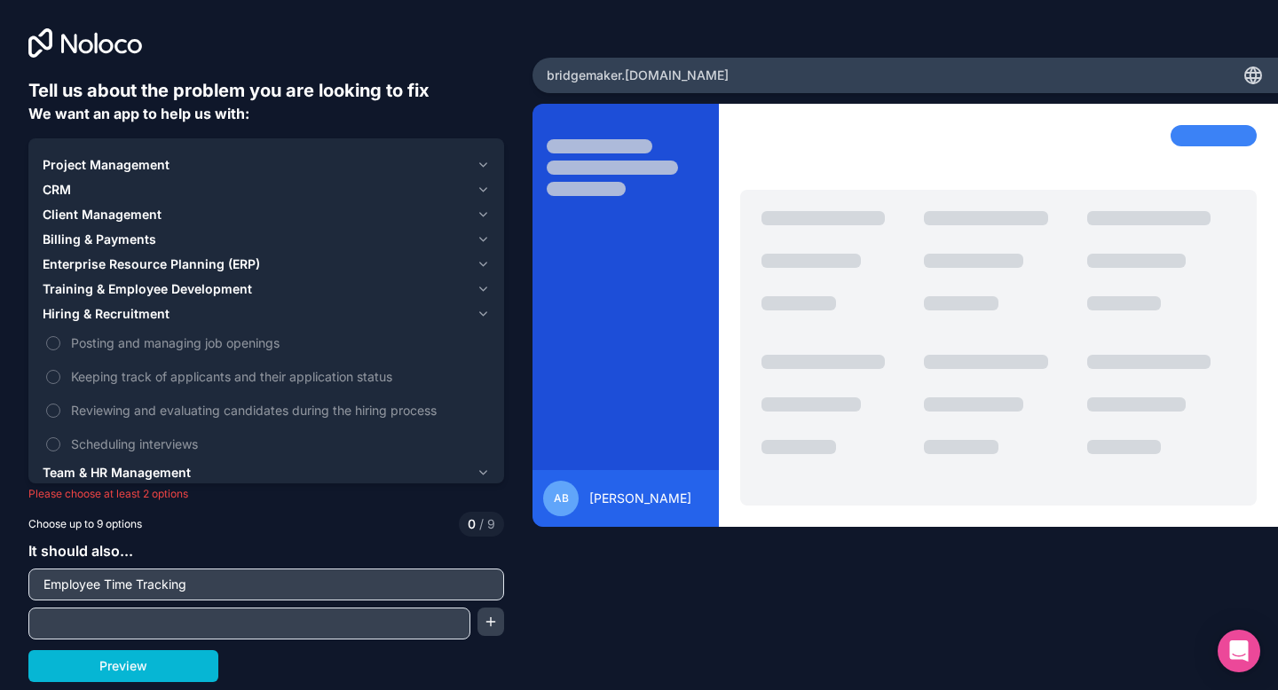
click at [138, 319] on span "Hiring & Recruitment" at bounding box center [106, 314] width 127 height 18
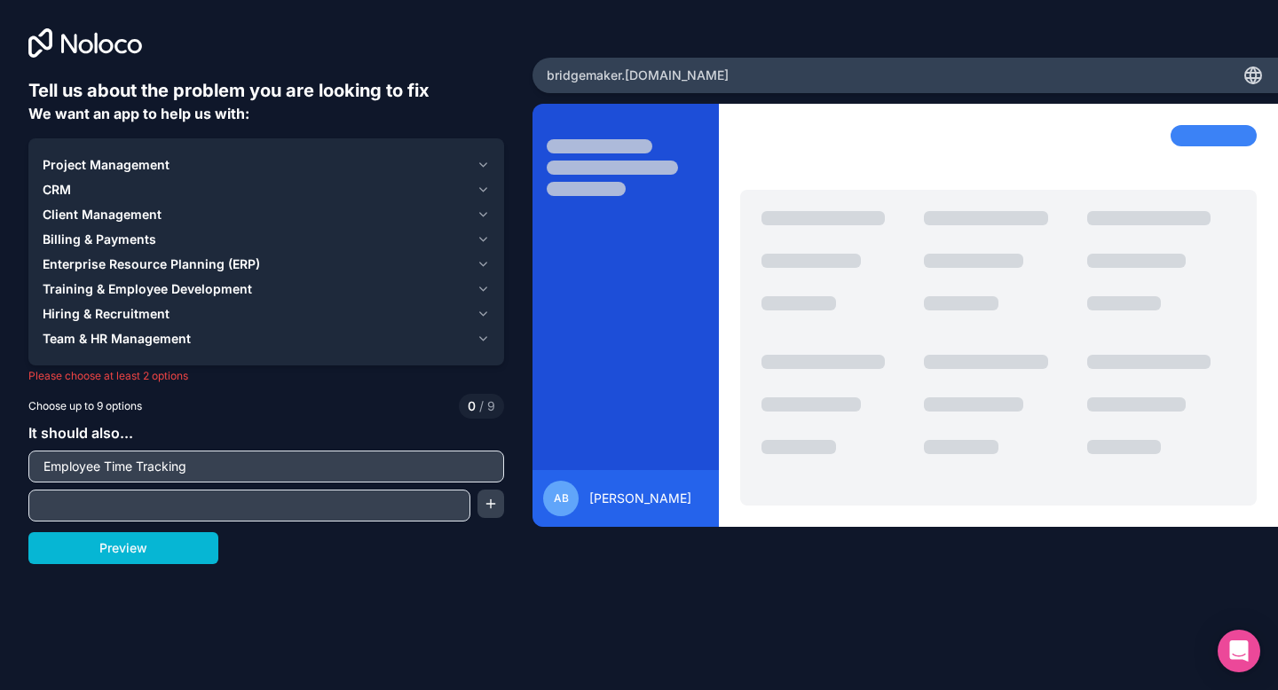
click at [132, 343] on span "Team & HR Management" at bounding box center [117, 339] width 148 height 18
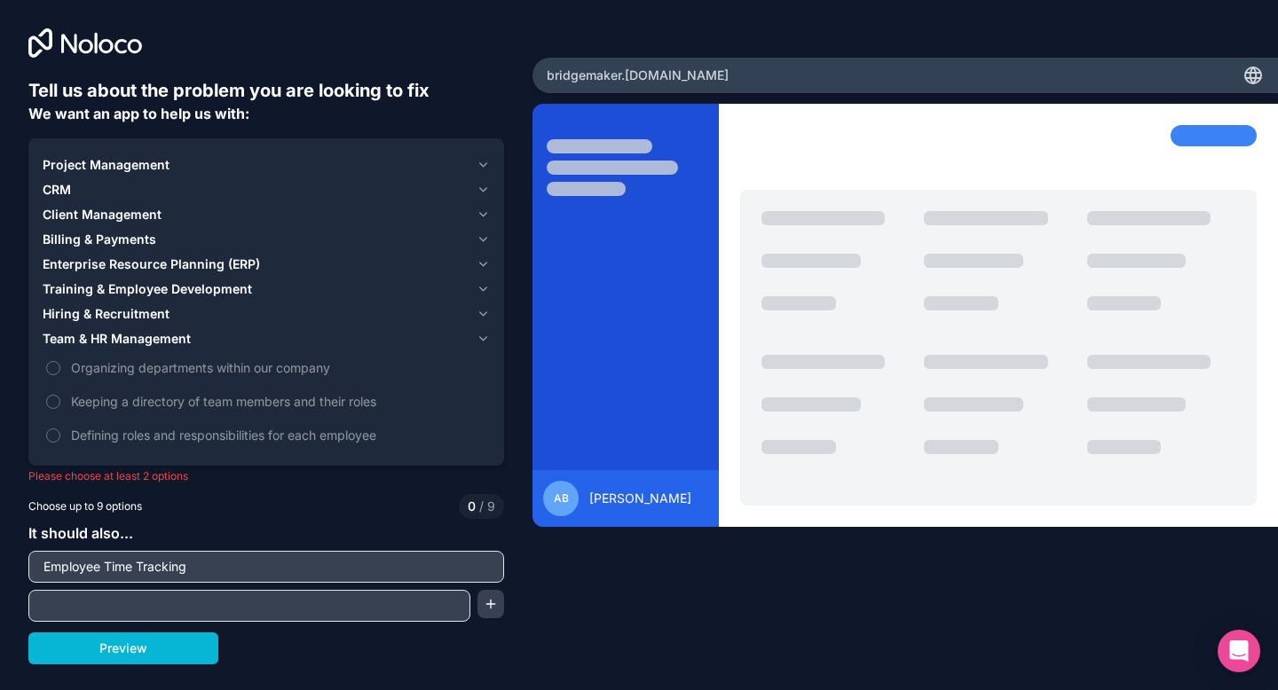
click at [132, 343] on span "Team & HR Management" at bounding box center [117, 339] width 148 height 18
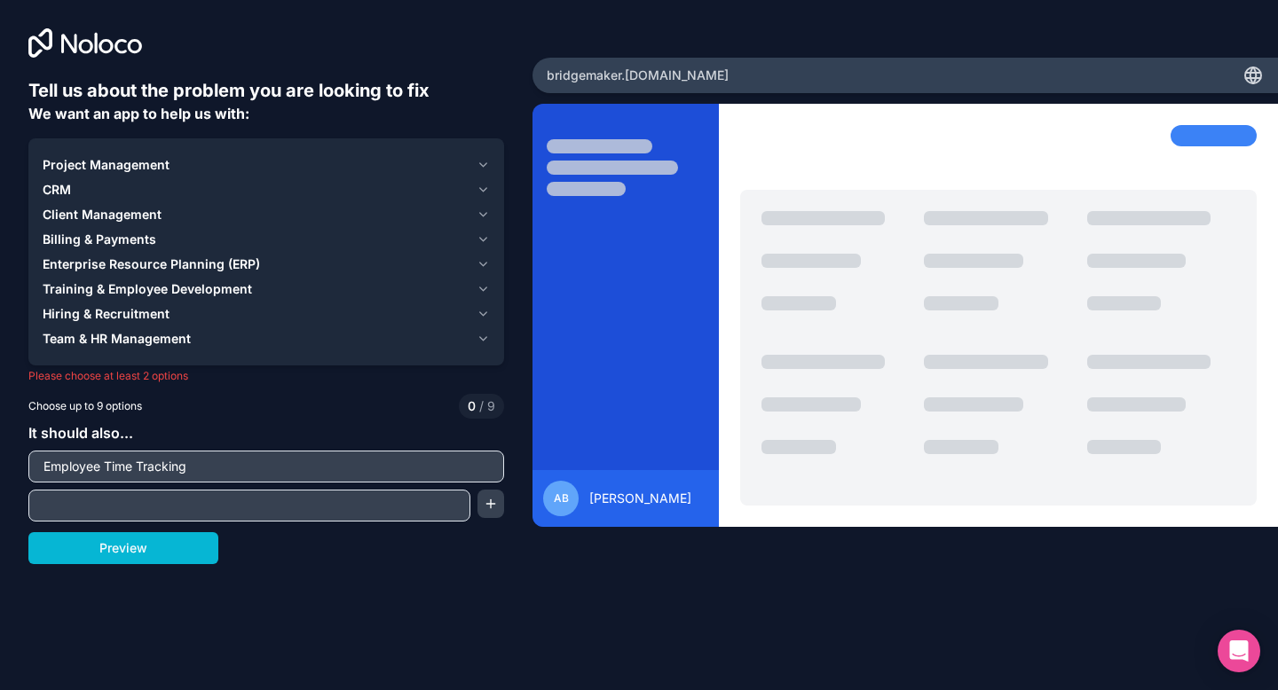
click at [94, 163] on span "Project Management" at bounding box center [106, 165] width 127 height 18
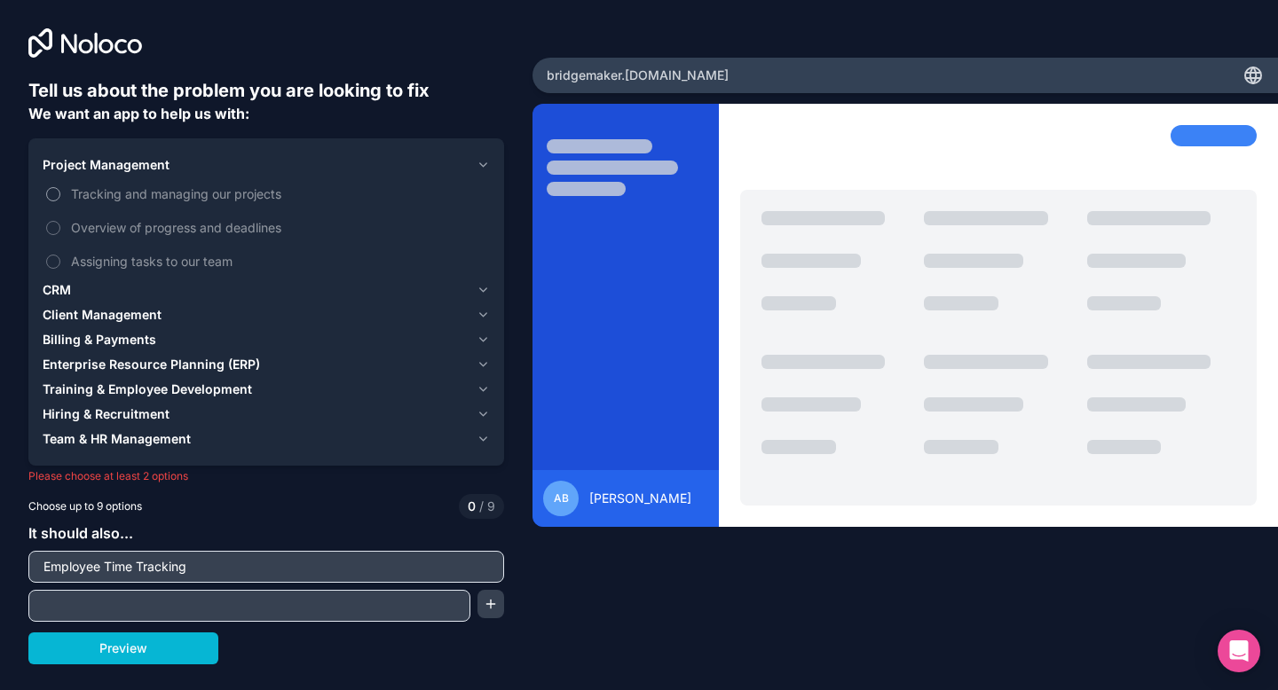
click at [100, 199] on span "Tracking and managing our projects" at bounding box center [278, 194] width 415 height 19
click at [60, 199] on button "Tracking and managing our projects" at bounding box center [53, 194] width 14 height 14
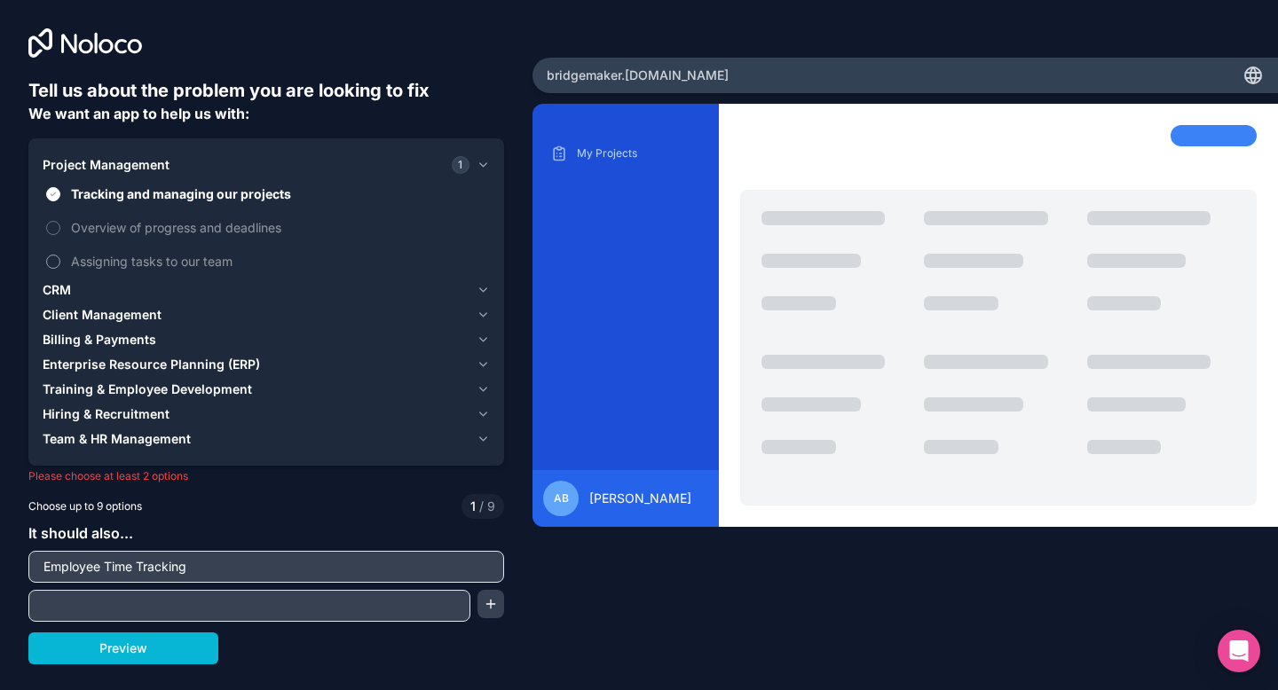
click at [107, 257] on span "Assigning tasks to our team" at bounding box center [278, 261] width 415 height 19
click at [60, 257] on button "Assigning tasks to our team" at bounding box center [53, 262] width 14 height 14
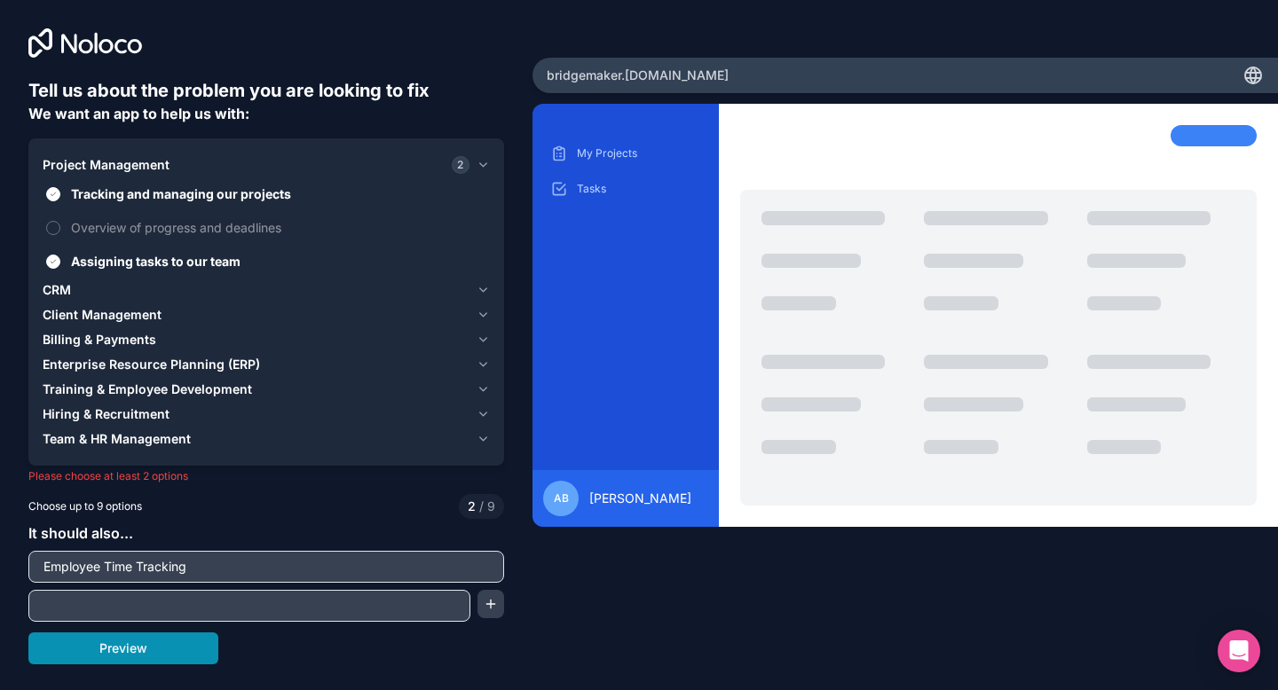
click at [136, 642] on button "Preview" at bounding box center [123, 649] width 190 height 32
